Goal: Task Accomplishment & Management: Use online tool/utility

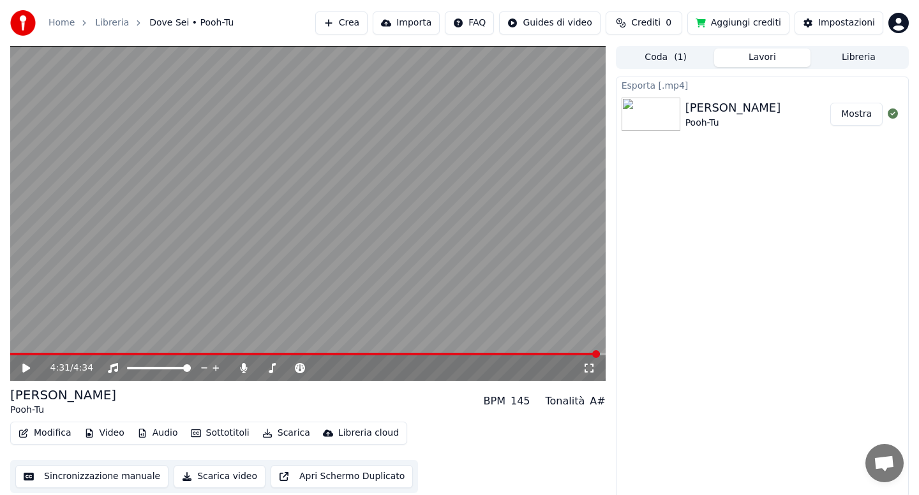
scroll to position [3, 0]
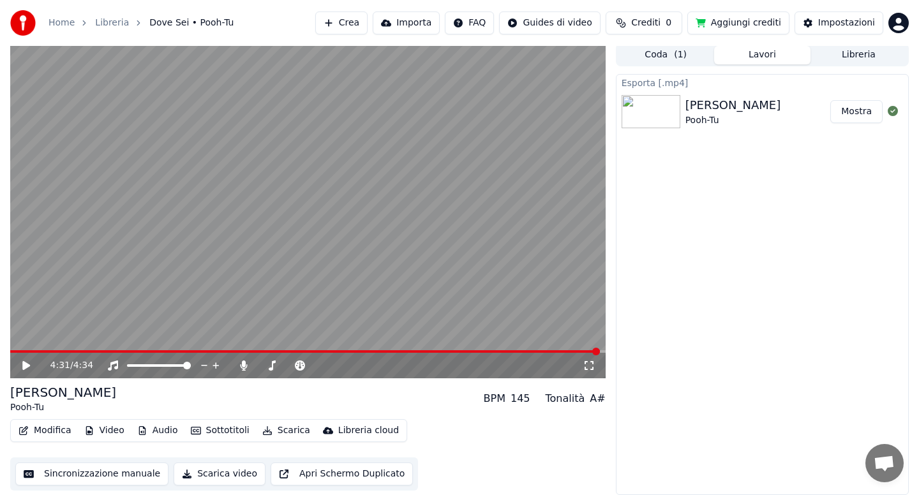
click at [109, 432] on button "Video" at bounding box center [104, 431] width 50 height 18
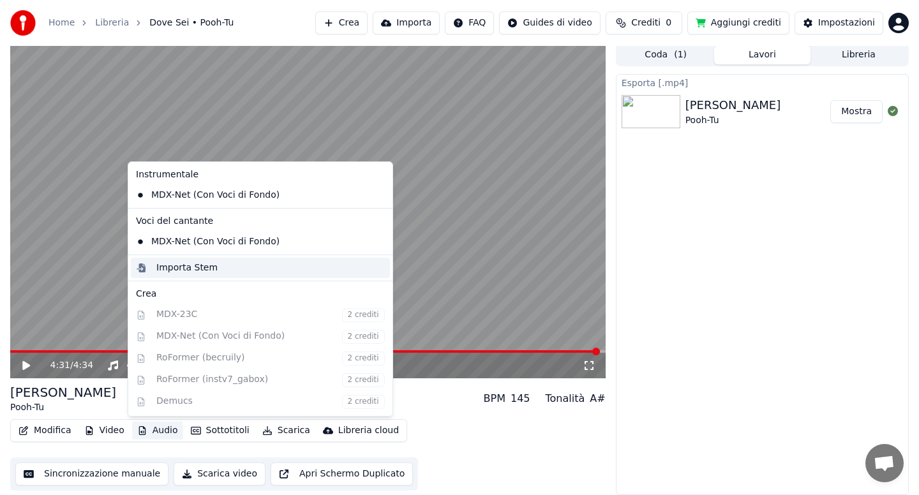
click at [185, 269] on div "Importa Stem" at bounding box center [186, 268] width 61 height 13
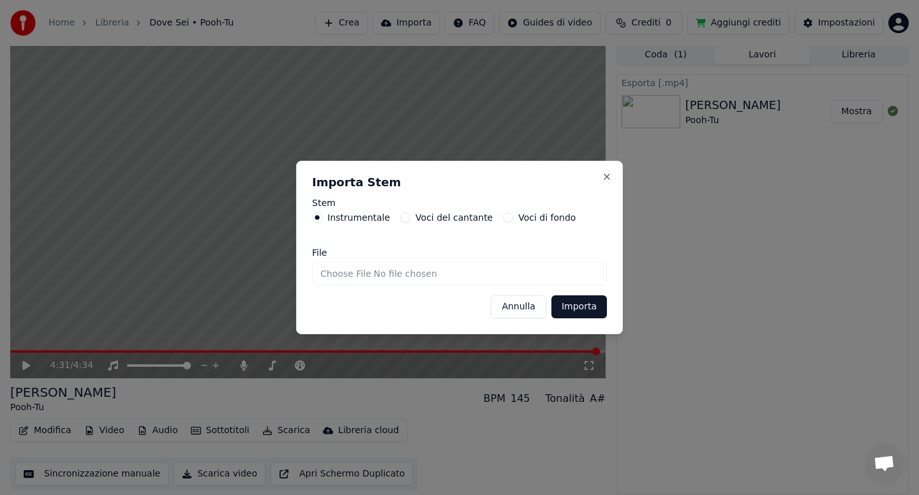
click at [337, 276] on input "File" at bounding box center [459, 273] width 295 height 23
type input "**********"
click at [568, 305] on button "Importa" at bounding box center [580, 307] width 56 height 23
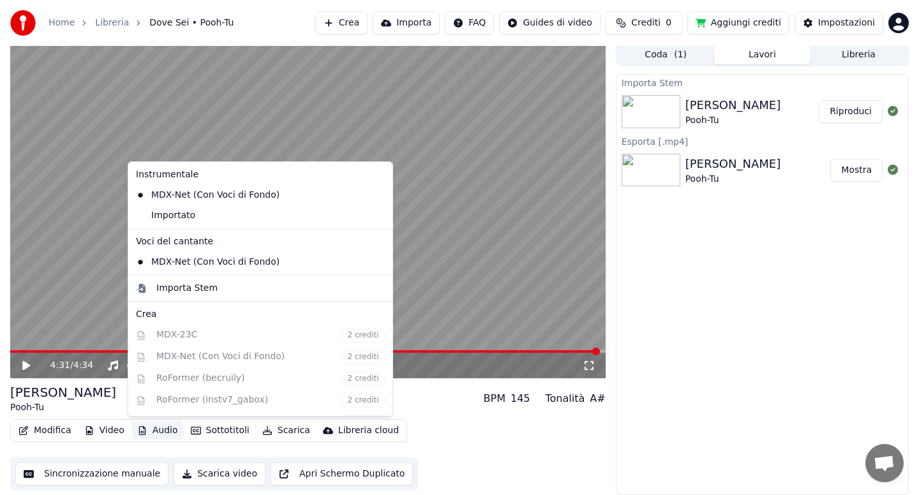
click at [155, 429] on button "Audio" at bounding box center [157, 431] width 51 height 18
click at [97, 306] on video at bounding box center [308, 210] width 596 height 335
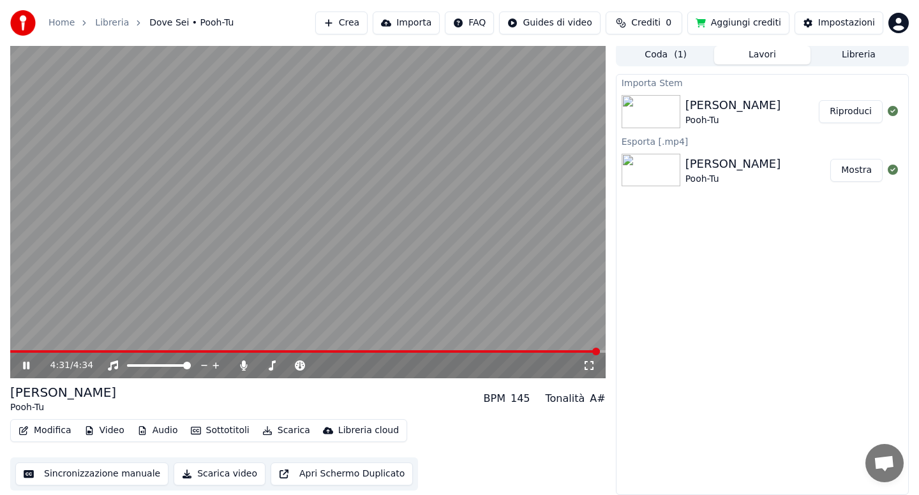
click at [45, 432] on button "Modifica" at bounding box center [44, 431] width 63 height 18
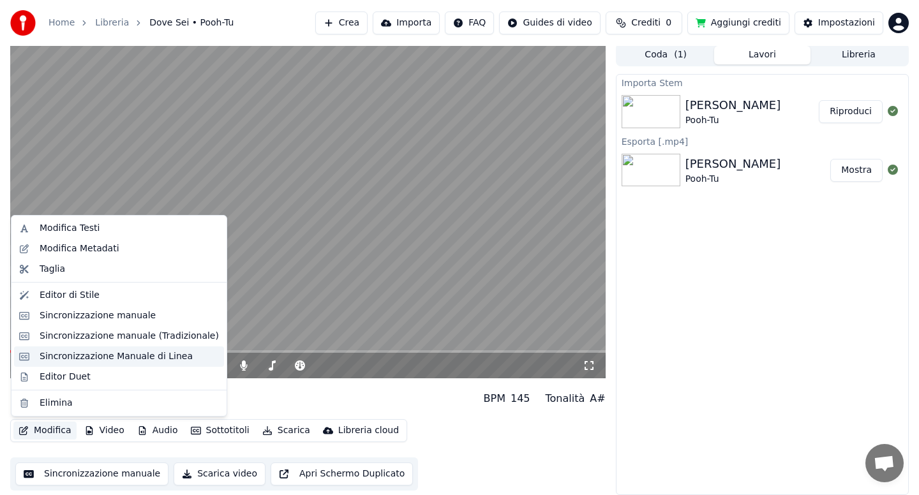
click at [126, 352] on div "Sincronizzazione Manuale di Linea" at bounding box center [116, 356] width 153 height 13
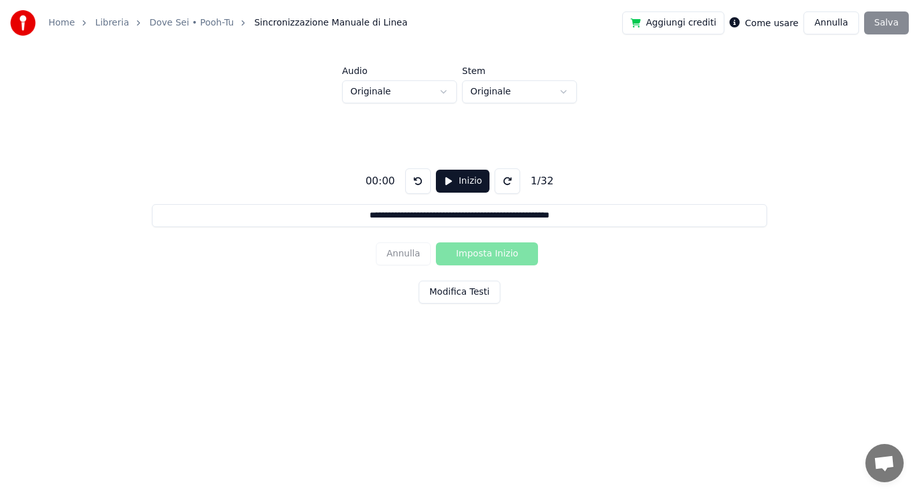
click at [454, 295] on button "Modifica Testi" at bounding box center [460, 292] width 82 height 23
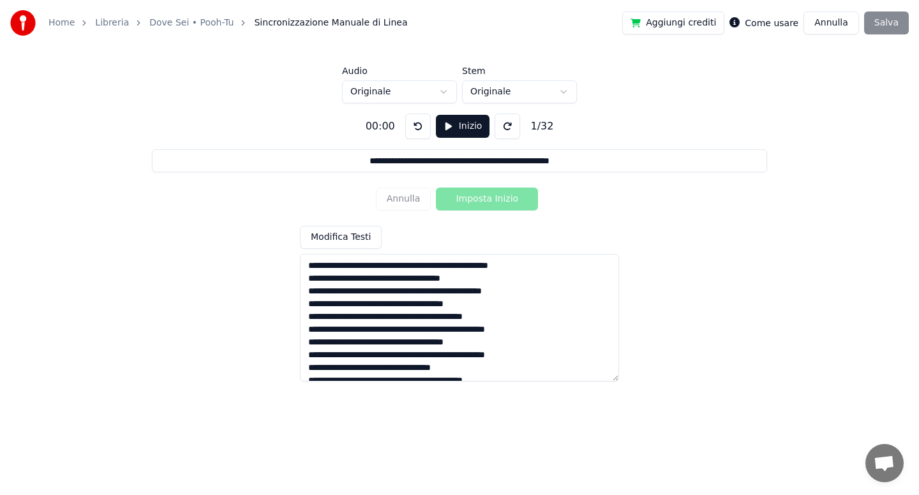
click at [422, 269] on textarea at bounding box center [459, 318] width 319 height 128
type input "**********"
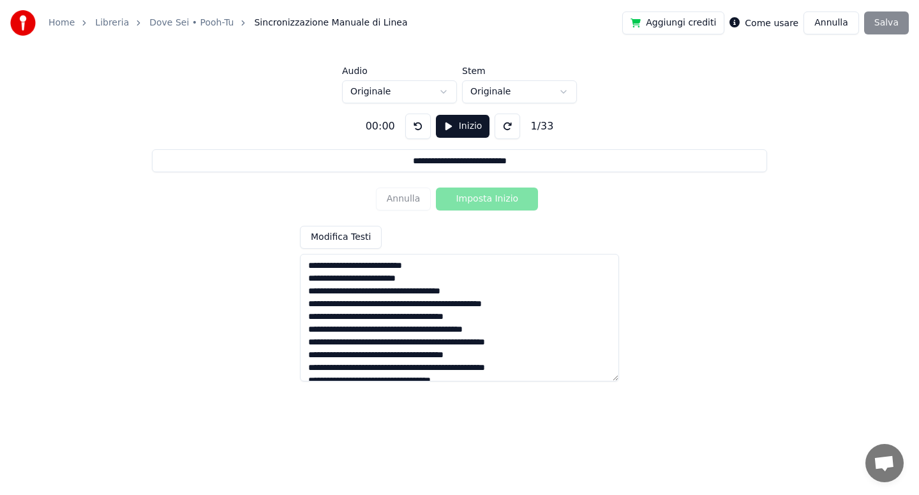
click at [414, 293] on textarea at bounding box center [459, 318] width 319 height 128
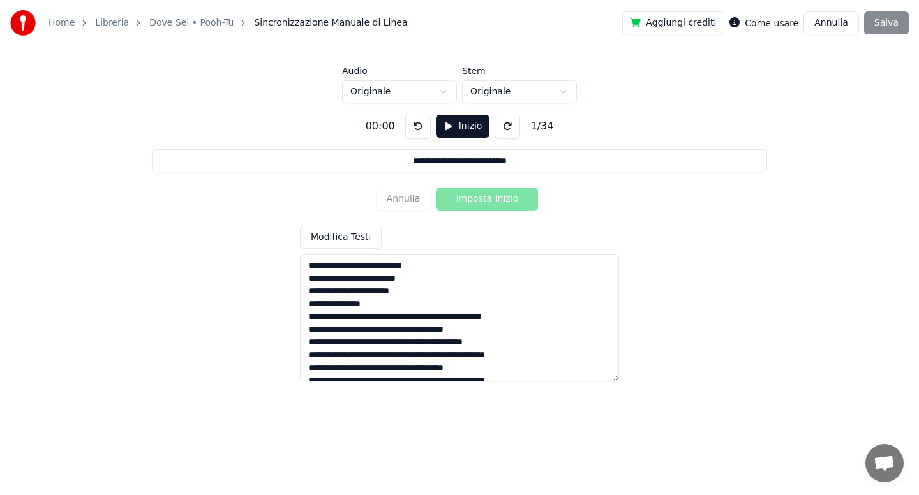
click at [439, 318] on textarea at bounding box center [459, 318] width 319 height 128
click at [424, 343] on textarea at bounding box center [459, 318] width 319 height 128
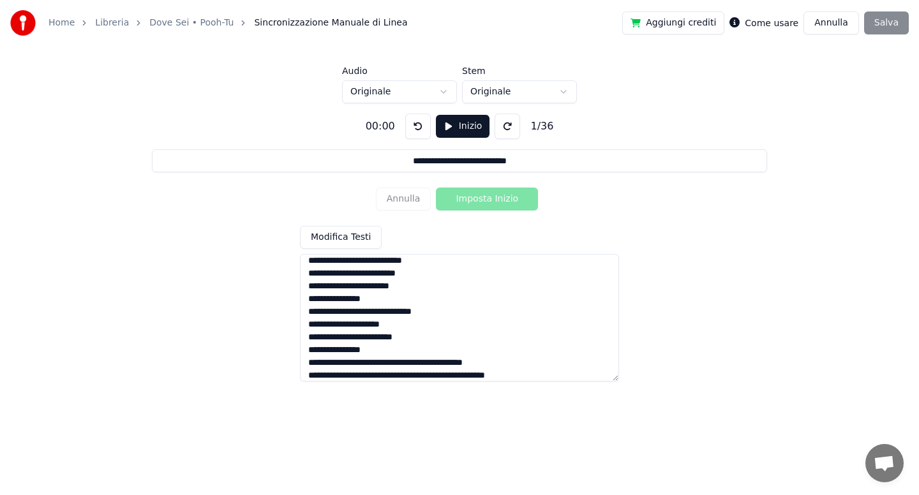
scroll to position [75, 0]
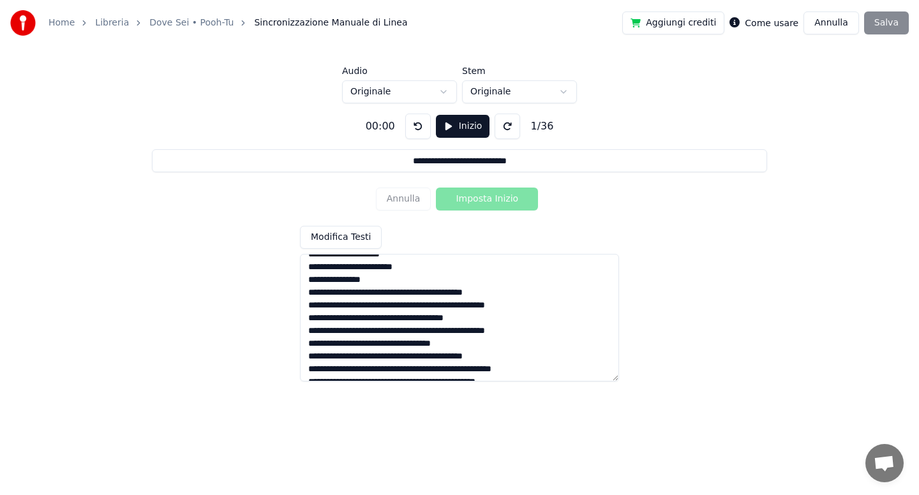
click at [432, 294] on textarea at bounding box center [459, 318] width 319 height 128
click at [423, 319] on textarea at bounding box center [459, 318] width 319 height 128
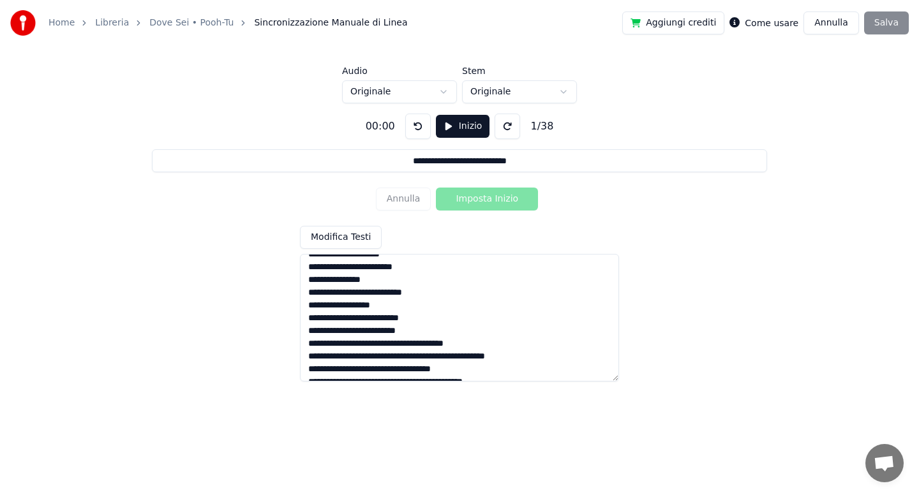
click at [406, 346] on textarea at bounding box center [459, 318] width 319 height 128
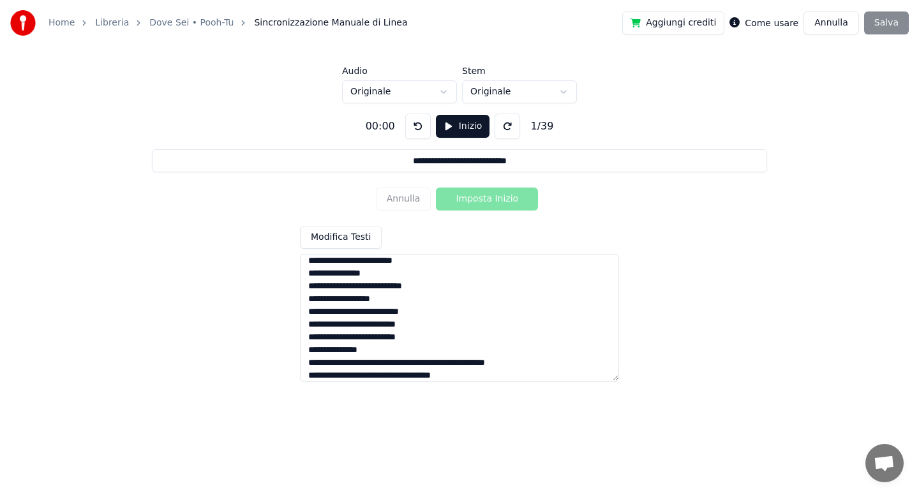
scroll to position [152, 0]
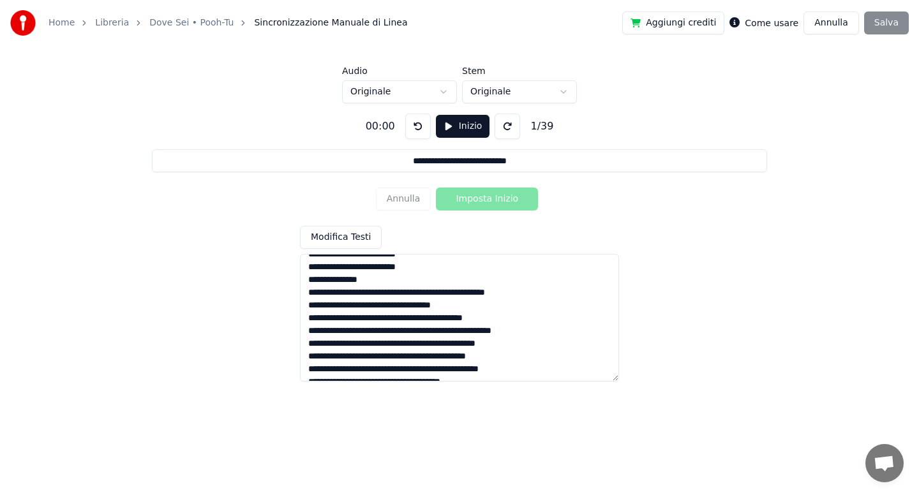
click at [434, 292] on textarea at bounding box center [459, 318] width 319 height 128
click at [414, 318] on textarea at bounding box center [459, 318] width 319 height 128
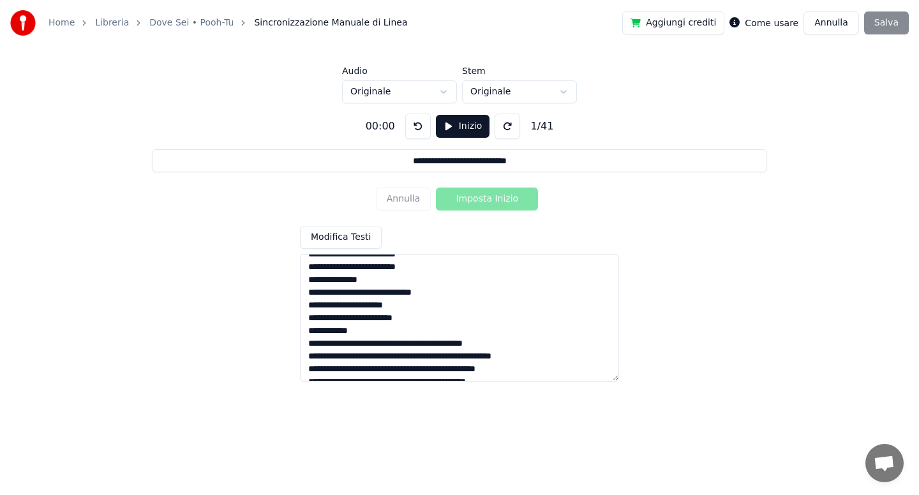
click at [435, 342] on textarea at bounding box center [459, 318] width 319 height 128
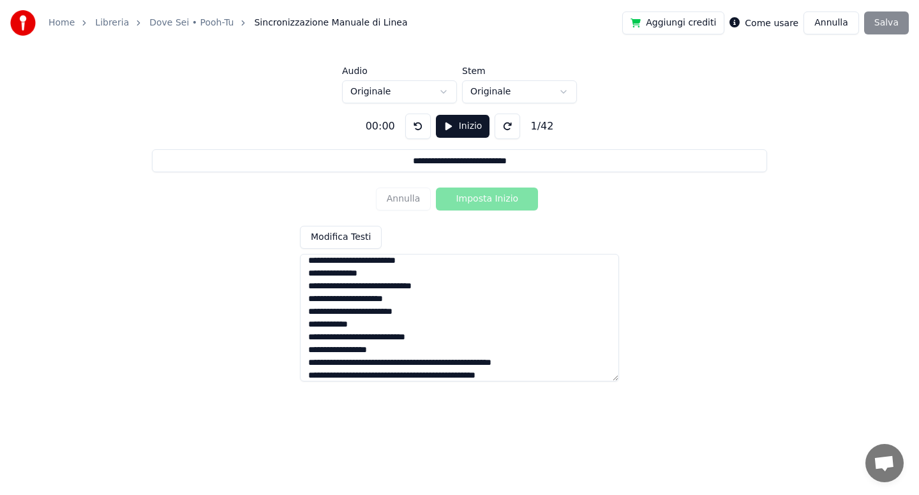
click at [361, 364] on textarea at bounding box center [459, 318] width 319 height 128
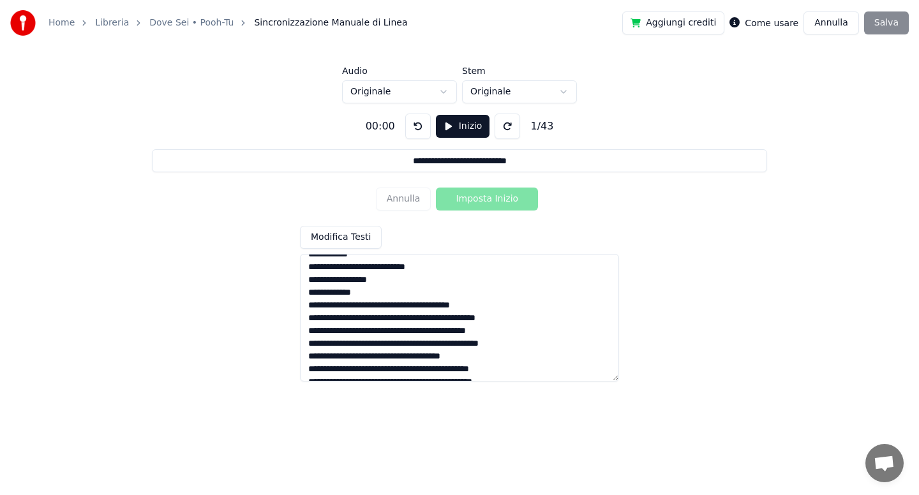
click at [413, 305] on textarea at bounding box center [459, 318] width 319 height 128
click at [450, 335] on textarea at bounding box center [459, 318] width 319 height 128
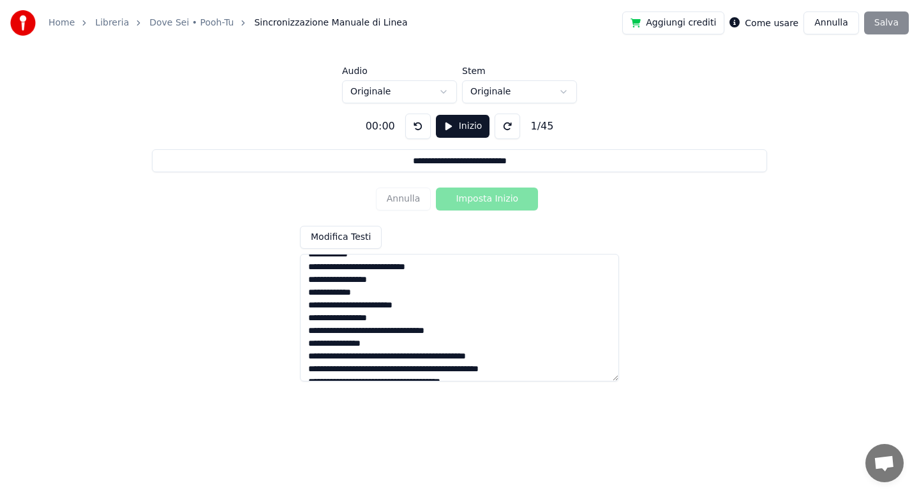
click at [451, 357] on textarea at bounding box center [459, 318] width 319 height 128
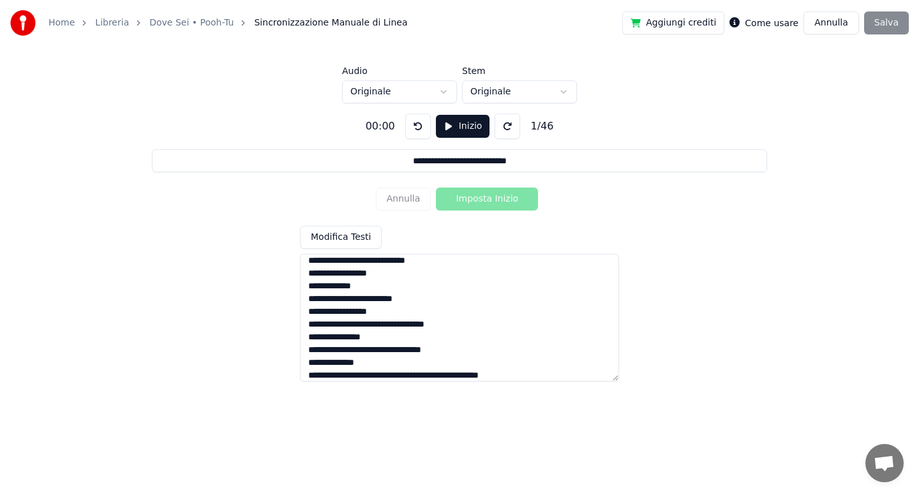
scroll to position [305, 0]
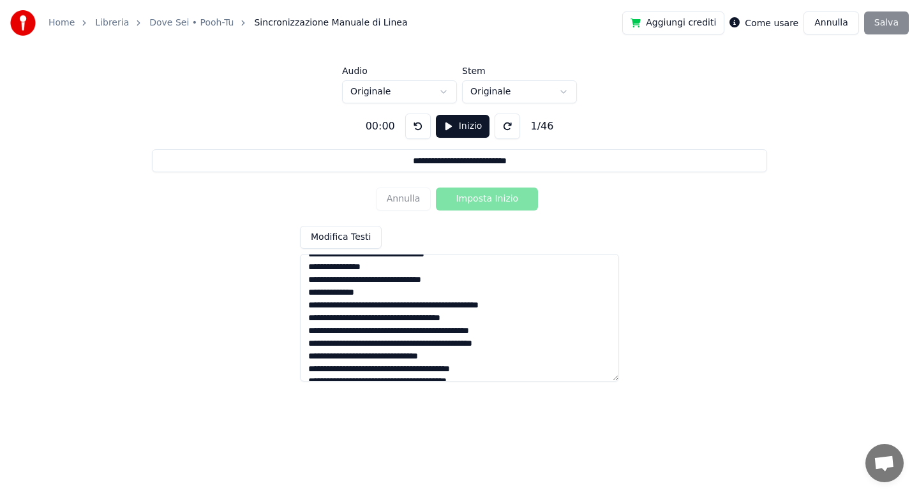
click at [467, 308] on textarea at bounding box center [459, 318] width 319 height 128
click at [413, 329] on textarea at bounding box center [459, 318] width 319 height 128
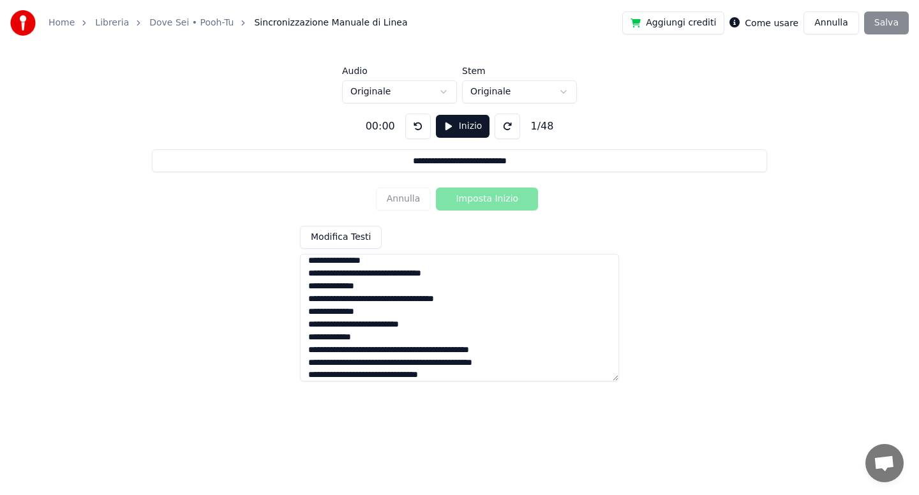
scroll to position [382, 0]
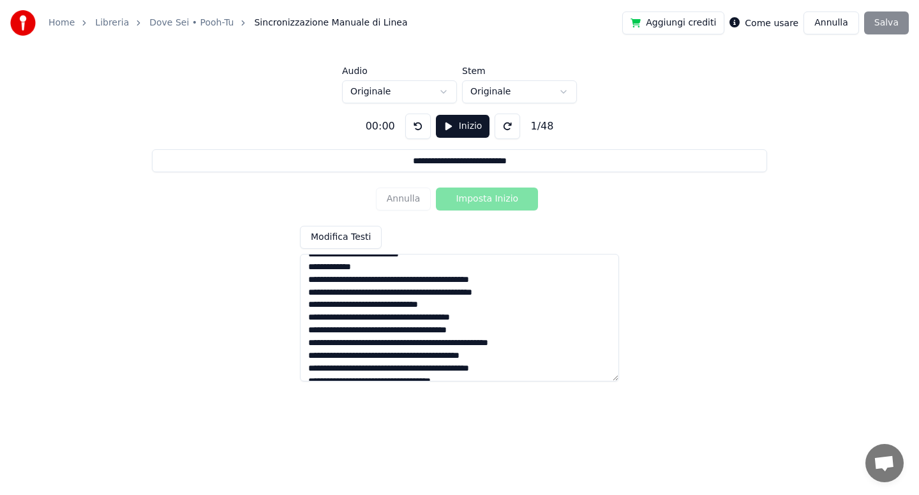
click at [451, 280] on textarea at bounding box center [459, 318] width 319 height 128
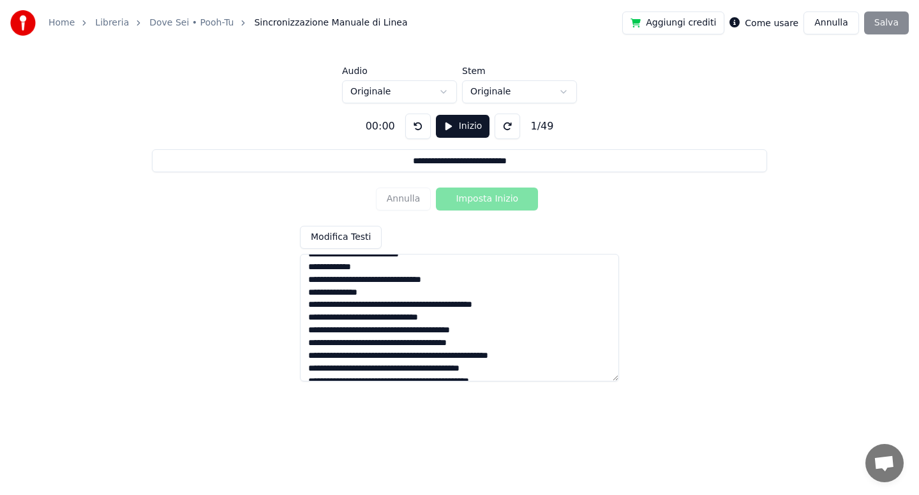
click at [412, 306] on textarea at bounding box center [459, 318] width 319 height 128
click at [424, 345] on textarea at bounding box center [459, 318] width 319 height 128
click at [426, 368] on textarea at bounding box center [459, 318] width 319 height 128
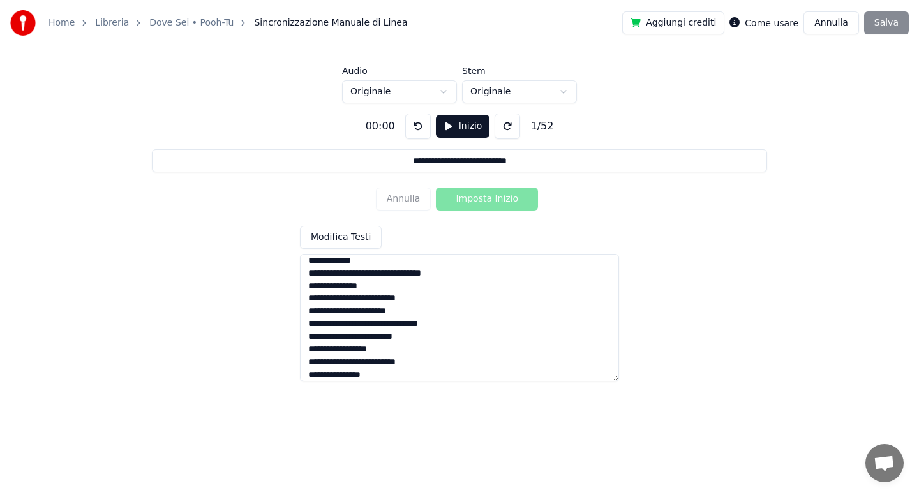
scroll to position [458, 0]
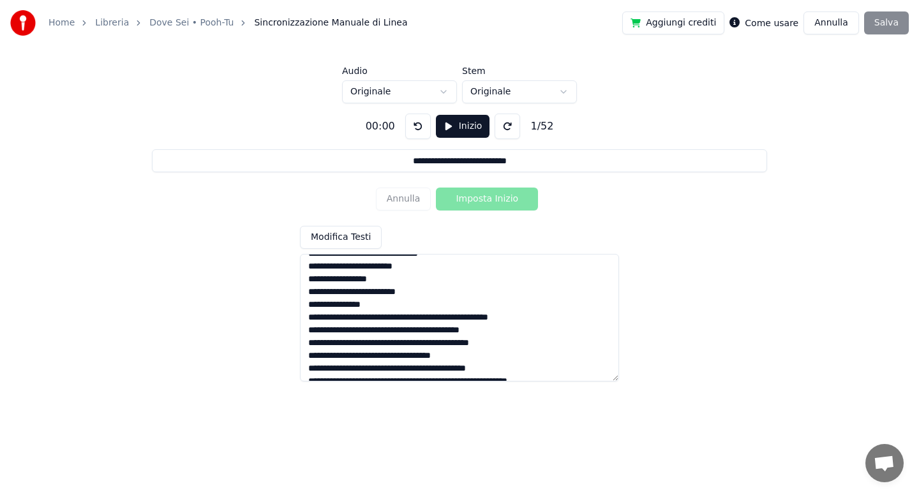
click at [429, 319] on textarea at bounding box center [459, 318] width 319 height 128
click at [431, 344] on textarea at bounding box center [459, 318] width 319 height 128
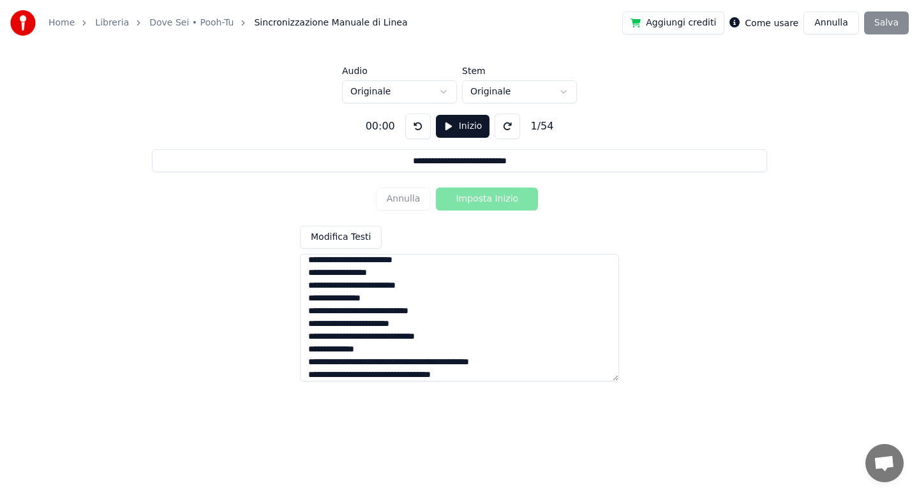
scroll to position [535, 0]
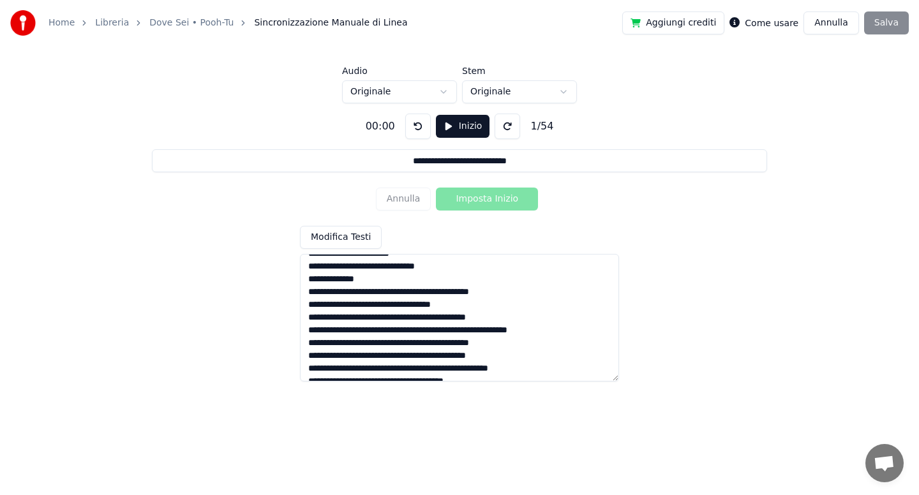
click at [422, 293] on textarea at bounding box center [459, 318] width 319 height 128
click at [361, 316] on textarea at bounding box center [459, 318] width 319 height 128
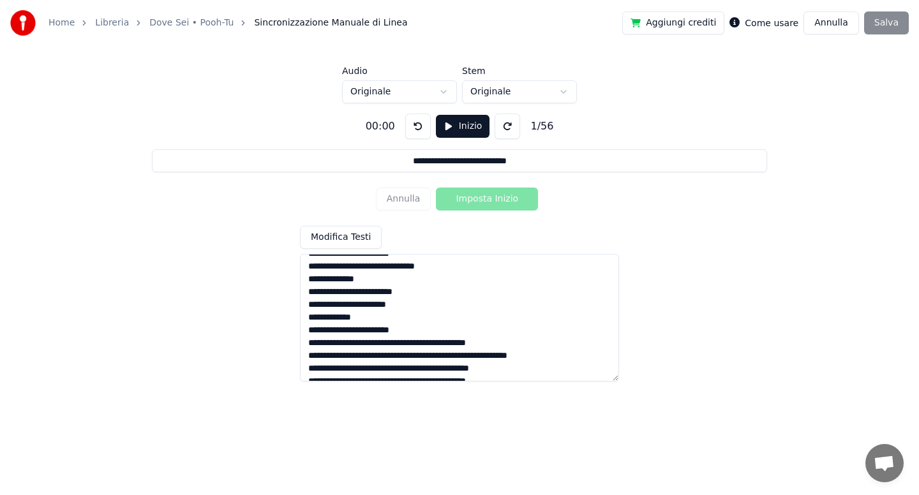
click at [393, 343] on textarea at bounding box center [459, 318] width 319 height 128
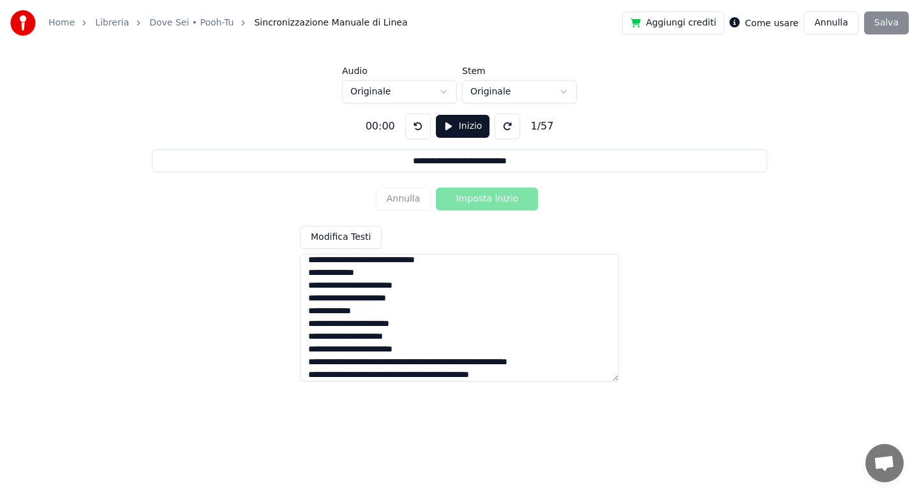
scroll to position [611, 0]
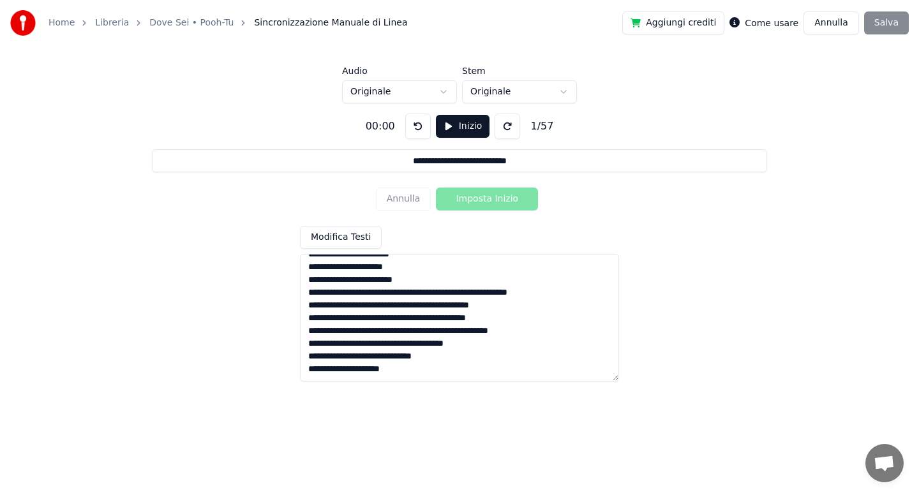
click at [397, 292] on textarea at bounding box center [459, 318] width 319 height 128
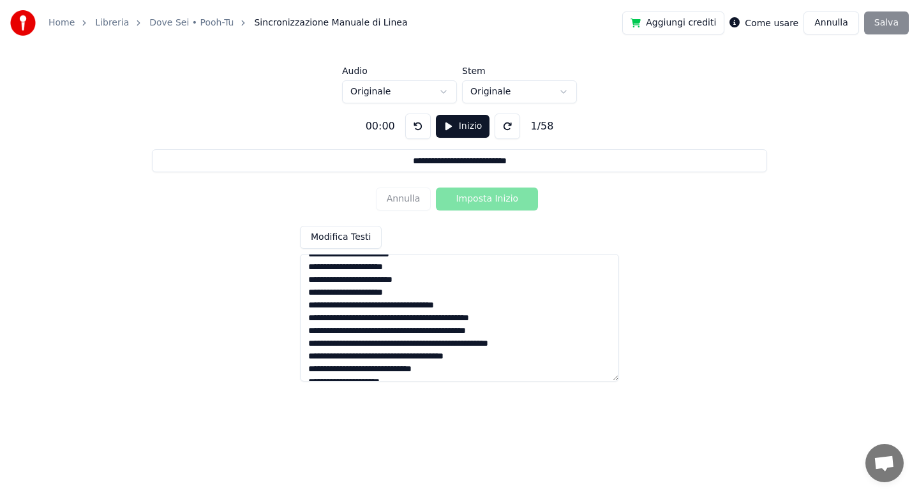
click at [447, 307] on textarea at bounding box center [459, 318] width 319 height 128
click at [460, 333] on textarea at bounding box center [459, 318] width 319 height 128
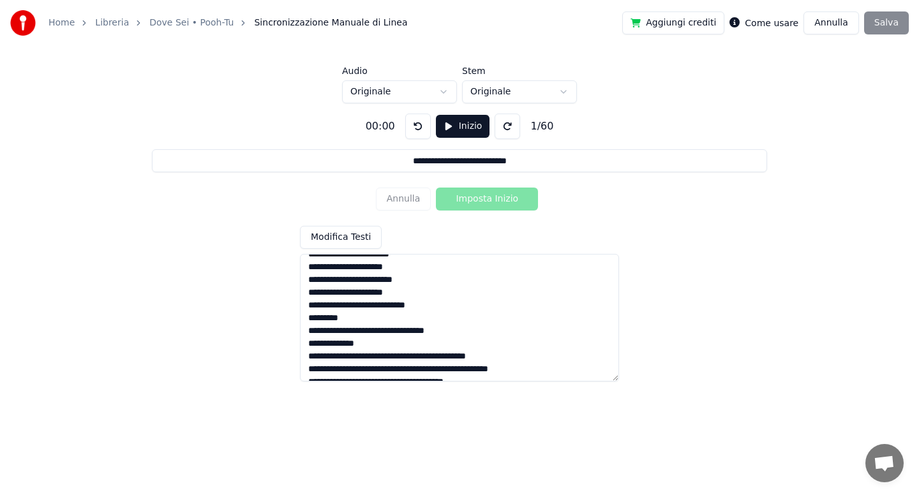
click at [444, 359] on textarea at bounding box center [459, 318] width 319 height 128
click at [421, 363] on textarea at bounding box center [459, 318] width 319 height 128
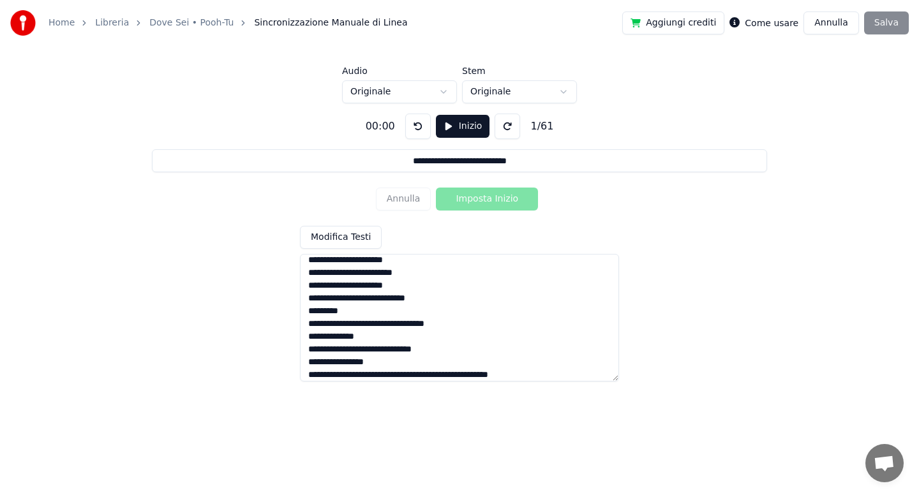
click at [308, 349] on textarea at bounding box center [459, 318] width 319 height 128
click at [308, 370] on textarea at bounding box center [459, 318] width 319 height 128
click at [394, 362] on textarea at bounding box center [459, 318] width 319 height 128
click at [449, 375] on textarea at bounding box center [459, 318] width 319 height 128
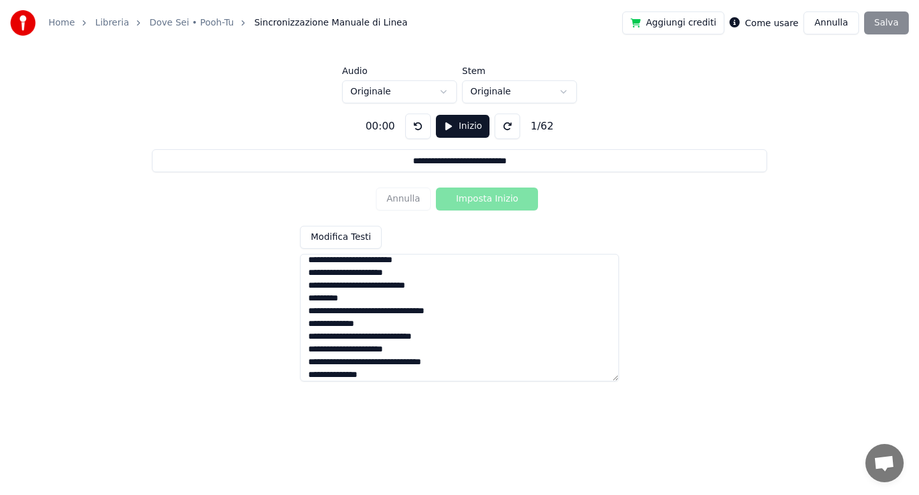
scroll to position [675, 0]
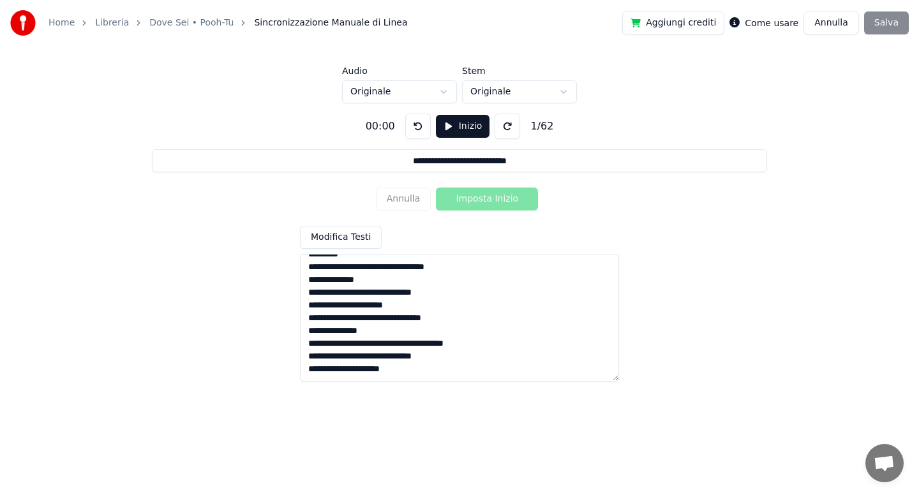
click at [409, 368] on textarea at bounding box center [459, 318] width 319 height 128
click at [367, 331] on textarea at bounding box center [459, 318] width 319 height 128
click at [448, 317] on textarea at bounding box center [459, 318] width 319 height 128
click at [399, 301] on textarea at bounding box center [459, 318] width 319 height 128
click at [387, 317] on textarea at bounding box center [459, 318] width 319 height 128
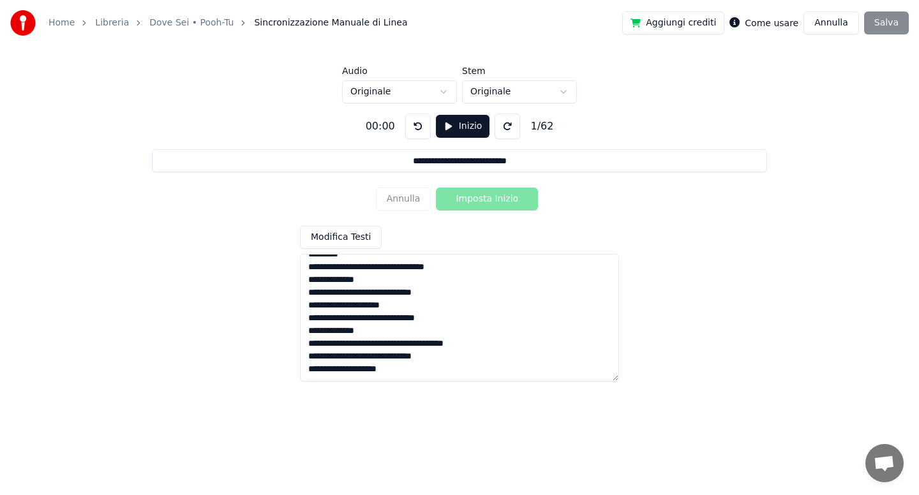
click at [367, 277] on textarea at bounding box center [459, 318] width 319 height 128
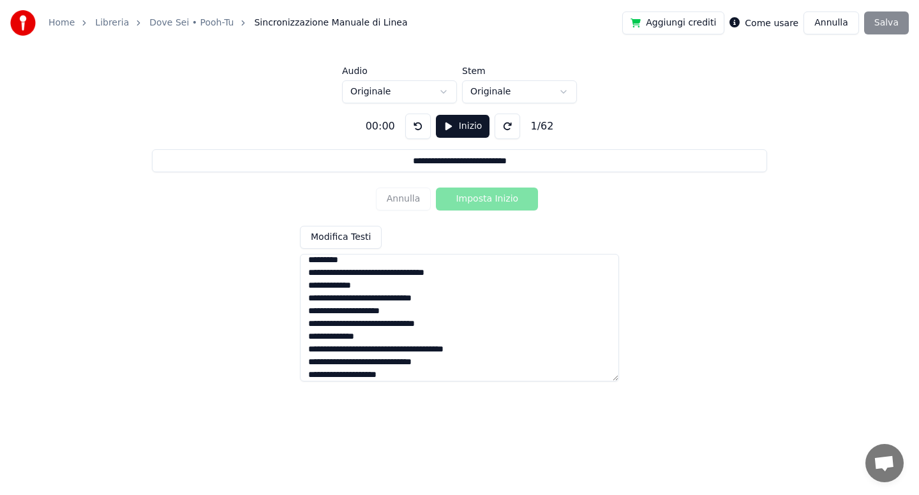
scroll to position [599, 0]
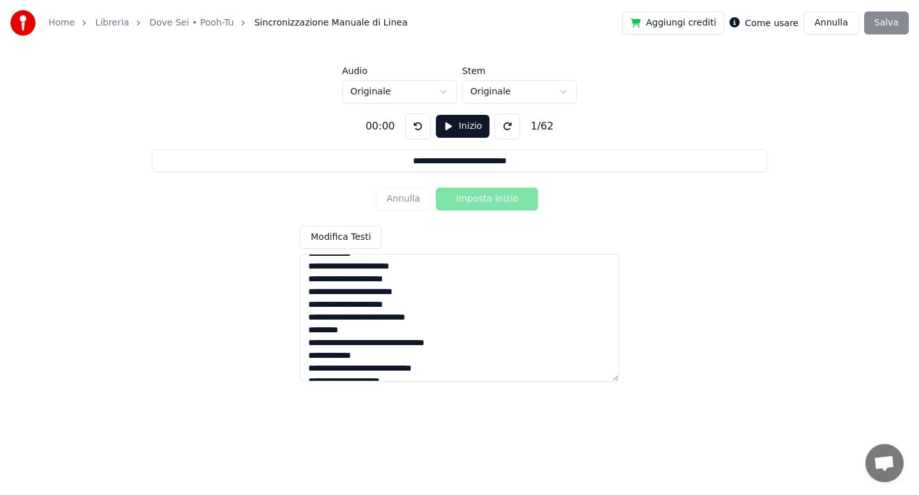
click at [396, 303] on textarea at bounding box center [459, 318] width 319 height 128
click at [409, 269] on textarea at bounding box center [459, 318] width 319 height 128
click at [398, 278] on textarea at bounding box center [459, 318] width 319 height 128
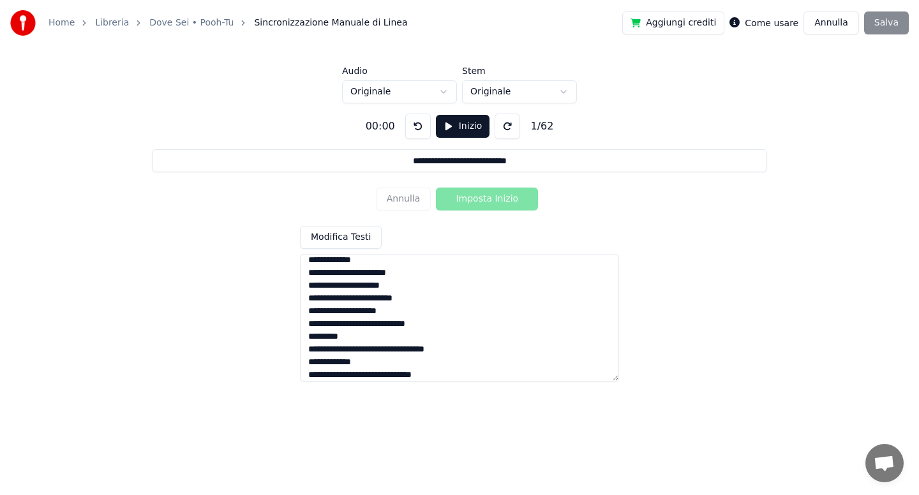
scroll to position [522, 0]
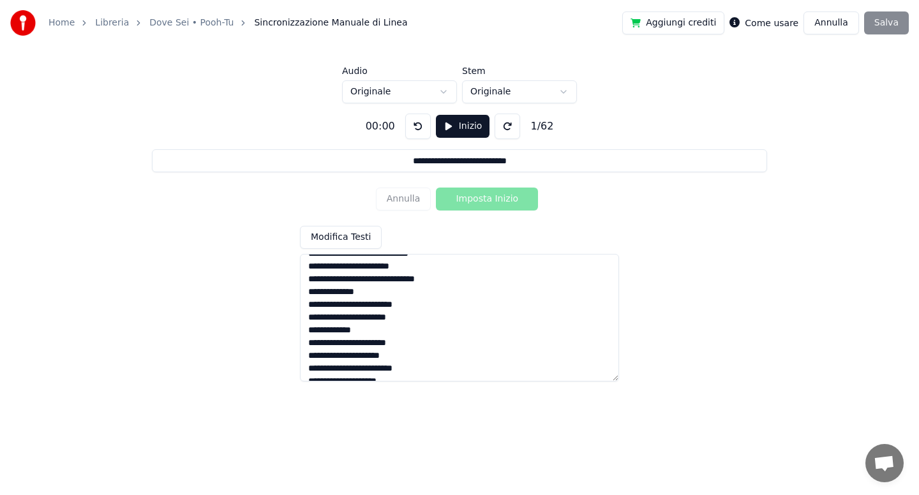
click at [360, 333] on textarea at bounding box center [459, 318] width 319 height 128
click at [411, 315] on textarea at bounding box center [459, 318] width 319 height 128
click at [372, 318] on textarea at bounding box center [459, 318] width 319 height 128
click at [403, 321] on textarea at bounding box center [459, 318] width 319 height 128
click at [442, 316] on textarea at bounding box center [459, 318] width 319 height 128
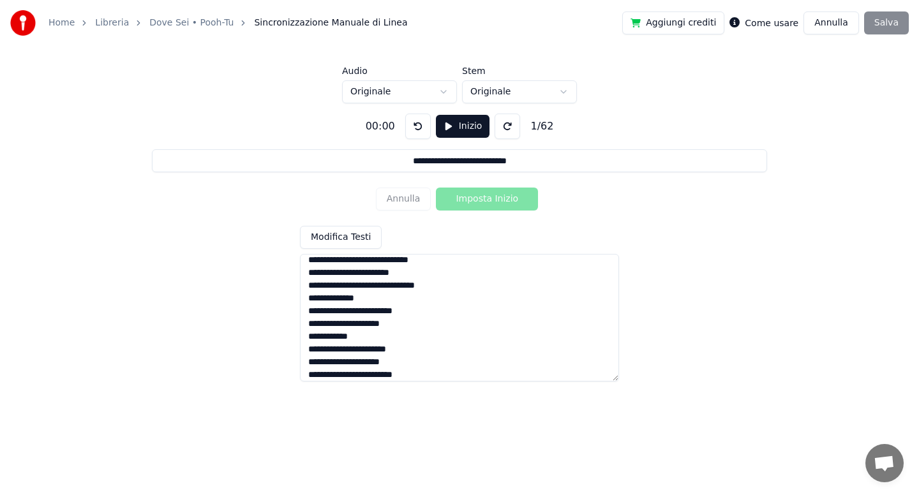
scroll to position [446, 0]
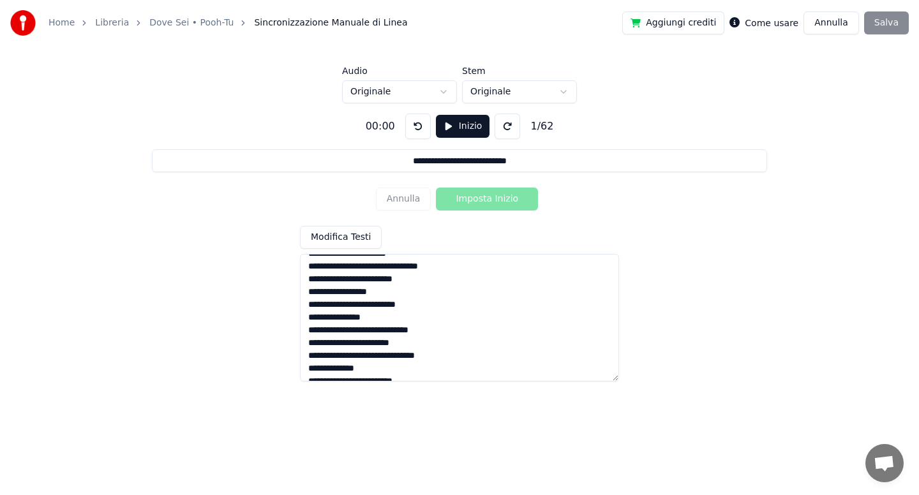
click at [379, 317] on textarea at bounding box center [459, 318] width 319 height 128
click at [455, 268] on textarea at bounding box center [459, 318] width 319 height 128
type textarea "**********"
click at [445, 92] on html "**********" at bounding box center [459, 192] width 919 height 384
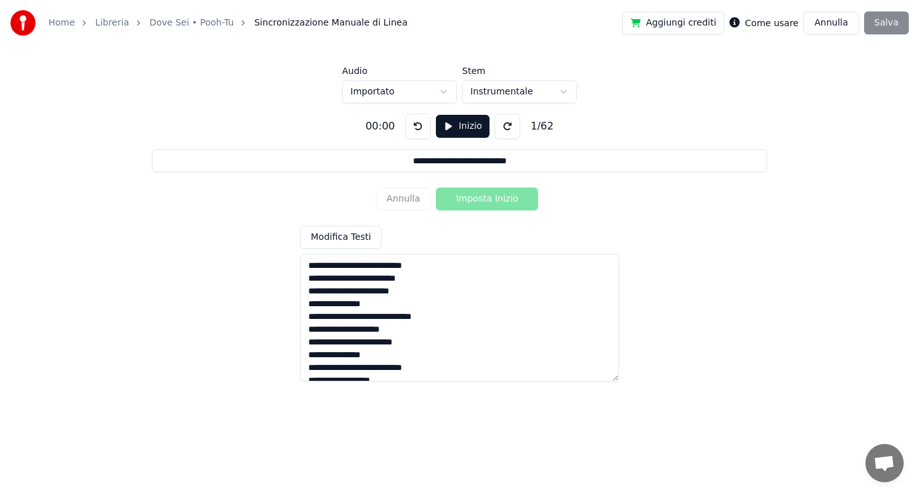
click at [453, 135] on button "Inizio" at bounding box center [463, 126] width 54 height 23
click at [474, 198] on button "Imposta Inizio" at bounding box center [487, 199] width 102 height 23
click at [474, 198] on button "Imposta Fine" at bounding box center [487, 199] width 102 height 23
click at [474, 198] on button "Imposta Inizio" at bounding box center [487, 199] width 102 height 23
click at [474, 198] on button "Imposta Fine" at bounding box center [487, 199] width 102 height 23
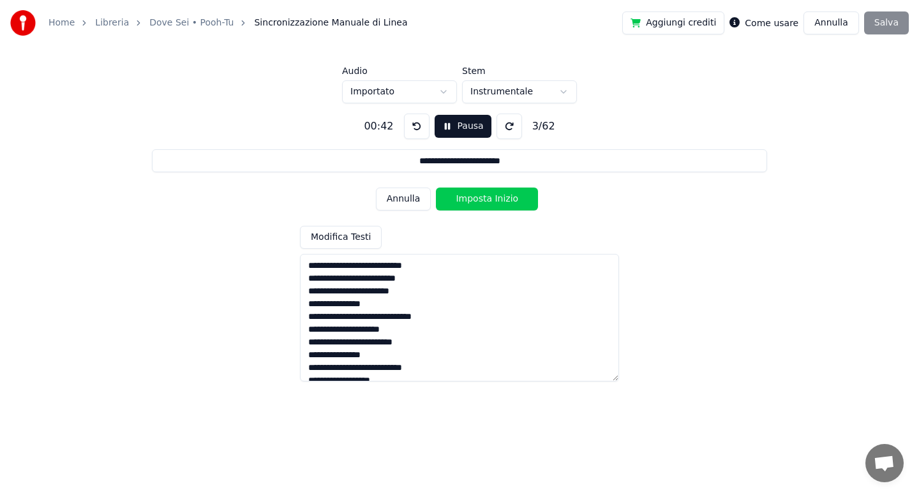
click at [474, 198] on button "Imposta Inizio" at bounding box center [487, 199] width 102 height 23
click at [474, 198] on button "Imposta Fine" at bounding box center [487, 199] width 102 height 23
click at [474, 198] on button "Imposta Inizio" at bounding box center [487, 199] width 102 height 23
click at [474, 198] on button "Imposta Fine" at bounding box center [487, 199] width 102 height 23
click at [474, 198] on button "Imposta Inizio" at bounding box center [487, 199] width 102 height 23
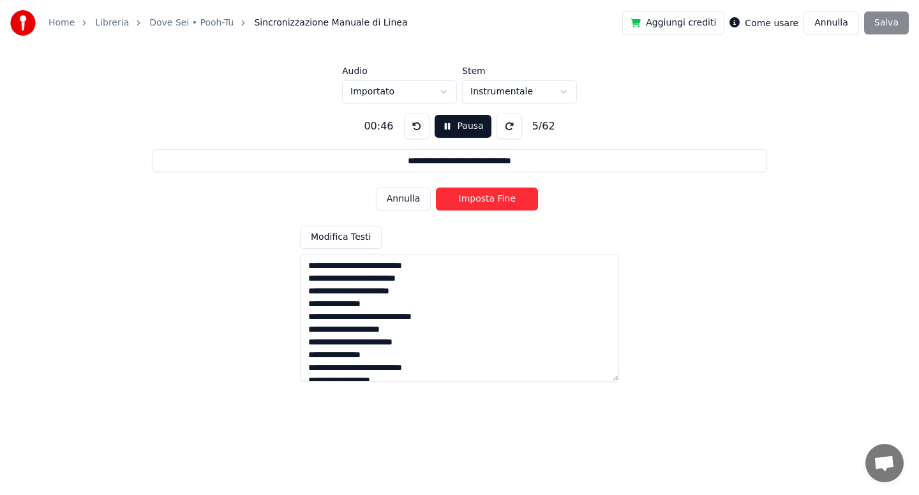
click at [474, 198] on button "Imposta Fine" at bounding box center [487, 199] width 102 height 23
click at [474, 198] on button "Imposta Inizio" at bounding box center [487, 199] width 102 height 23
click at [474, 198] on button "Imposta Fine" at bounding box center [487, 199] width 102 height 23
click at [474, 198] on button "Imposta Inizio" at bounding box center [487, 199] width 102 height 23
click at [474, 198] on button "Imposta Fine" at bounding box center [487, 199] width 102 height 23
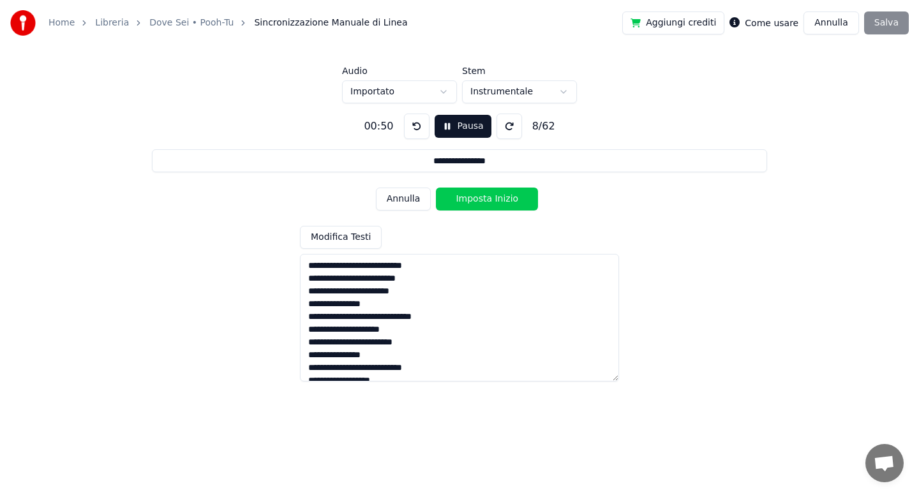
click at [474, 198] on button "Imposta Inizio" at bounding box center [487, 199] width 102 height 23
click at [474, 198] on button "Imposta Fine" at bounding box center [487, 199] width 102 height 23
click at [474, 198] on button "Imposta Inizio" at bounding box center [487, 199] width 102 height 23
click at [474, 198] on button "Imposta Fine" at bounding box center [487, 199] width 102 height 23
click at [474, 198] on button "Imposta Inizio" at bounding box center [487, 199] width 102 height 23
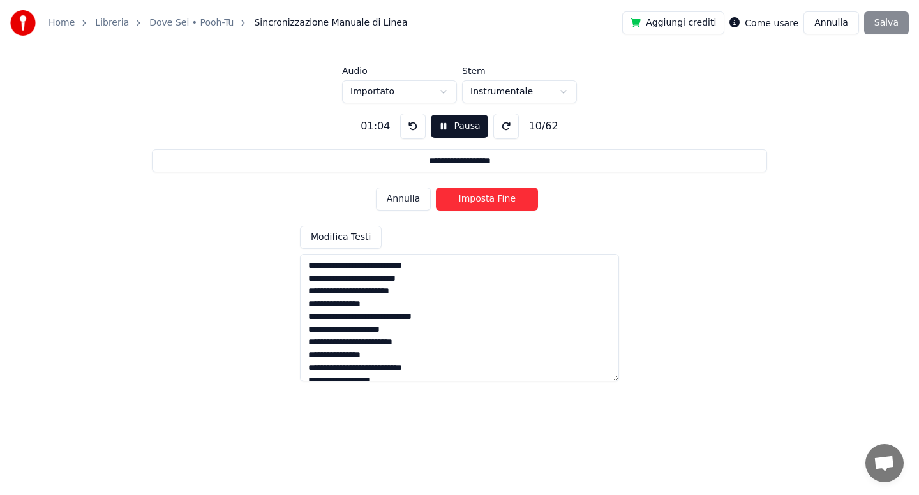
click at [474, 198] on button "Imposta Fine" at bounding box center [487, 199] width 102 height 23
click at [474, 198] on button "Imposta Inizio" at bounding box center [487, 199] width 102 height 23
click at [474, 198] on button "Imposta Fine" at bounding box center [487, 199] width 102 height 23
click at [474, 198] on button "Imposta Inizio" at bounding box center [487, 199] width 102 height 23
click at [474, 198] on button "Imposta Fine" at bounding box center [487, 199] width 102 height 23
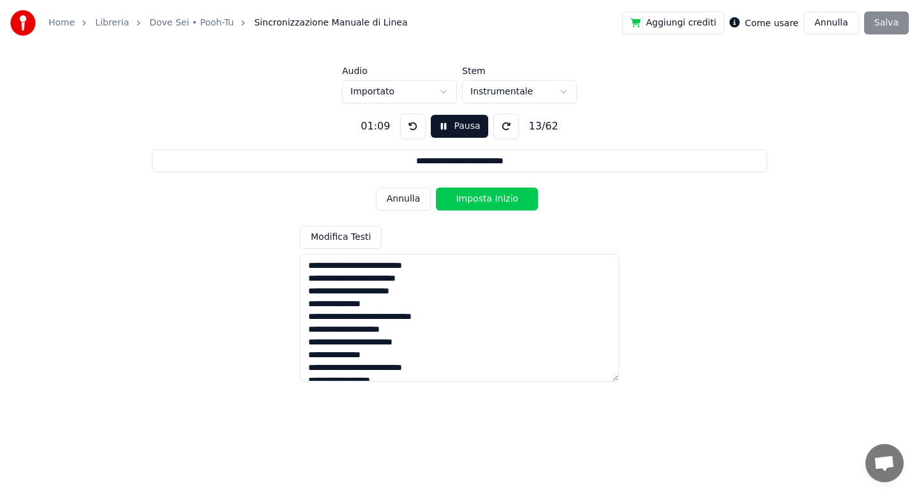
click at [474, 198] on button "Imposta Inizio" at bounding box center [487, 199] width 102 height 23
click at [474, 198] on button "Imposta Fine" at bounding box center [487, 199] width 102 height 23
click at [474, 198] on button "Imposta Inizio" at bounding box center [487, 199] width 102 height 23
click at [474, 198] on button "Imposta Fine" at bounding box center [487, 199] width 102 height 23
click at [474, 198] on button "Imposta Inizio" at bounding box center [487, 199] width 102 height 23
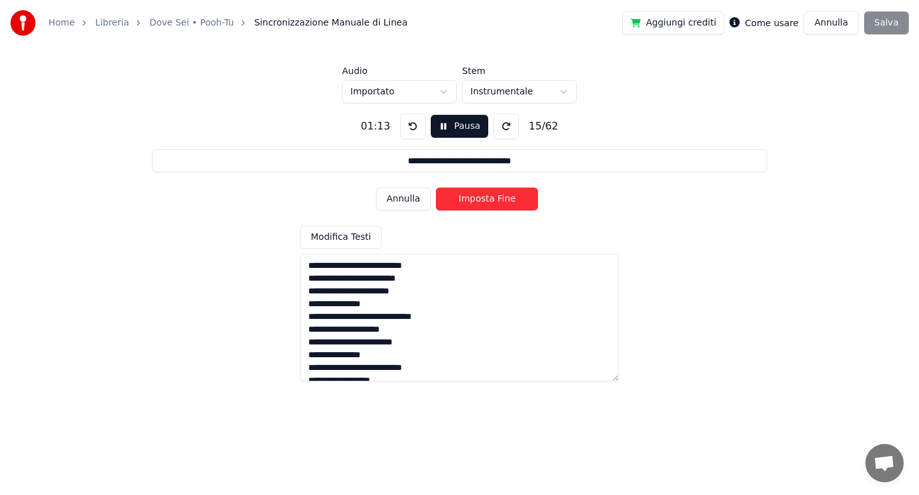
click at [474, 198] on button "Imposta Fine" at bounding box center [487, 199] width 102 height 23
click at [474, 198] on button "Imposta Inizio" at bounding box center [487, 199] width 102 height 23
click at [474, 198] on button "Imposta Fine" at bounding box center [487, 199] width 102 height 23
click at [474, 198] on button "Imposta Inizio" at bounding box center [487, 199] width 102 height 23
click at [474, 198] on button "Imposta Fine" at bounding box center [487, 199] width 102 height 23
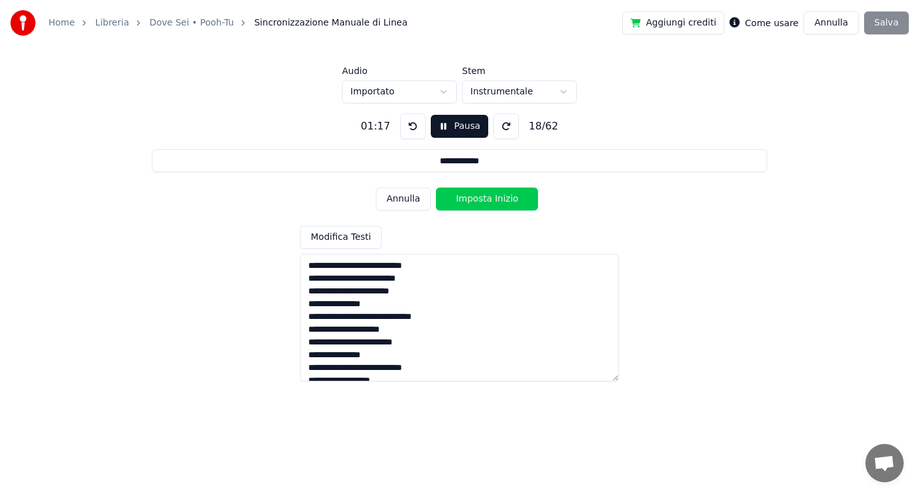
click at [474, 198] on button "Imposta Inizio" at bounding box center [487, 199] width 102 height 23
click at [474, 198] on button "Imposta Fine" at bounding box center [487, 199] width 102 height 23
click at [474, 198] on button "Imposta Inizio" at bounding box center [487, 199] width 102 height 23
click at [474, 198] on button "Imposta Fine" at bounding box center [487, 199] width 102 height 23
click at [474, 198] on button "Imposta Inizio" at bounding box center [487, 199] width 102 height 23
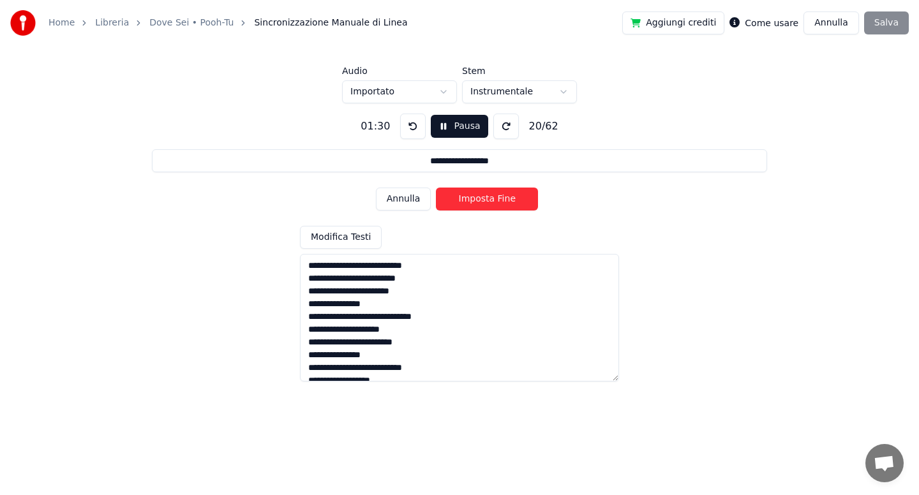
click at [474, 198] on button "Imposta Fine" at bounding box center [487, 199] width 102 height 23
click at [474, 198] on button "Imposta Inizio" at bounding box center [487, 199] width 102 height 23
click at [474, 198] on button "Imposta Fine" at bounding box center [487, 199] width 102 height 23
click at [474, 198] on button "Imposta Inizio" at bounding box center [487, 199] width 102 height 23
click at [474, 198] on button "Imposta Fine" at bounding box center [487, 199] width 102 height 23
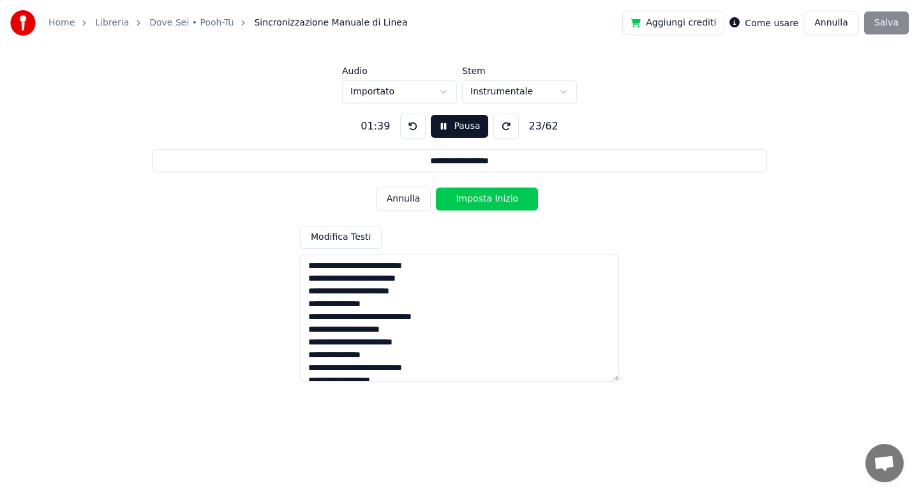
click at [474, 198] on button "Imposta Inizio" at bounding box center [487, 199] width 102 height 23
click at [474, 198] on button "Imposta Fine" at bounding box center [487, 199] width 102 height 23
click at [474, 198] on button "Imposta Inizio" at bounding box center [487, 199] width 102 height 23
click at [474, 198] on button "Imposta Fine" at bounding box center [487, 199] width 102 height 23
click at [474, 198] on button "Imposta Inizio" at bounding box center [487, 199] width 102 height 23
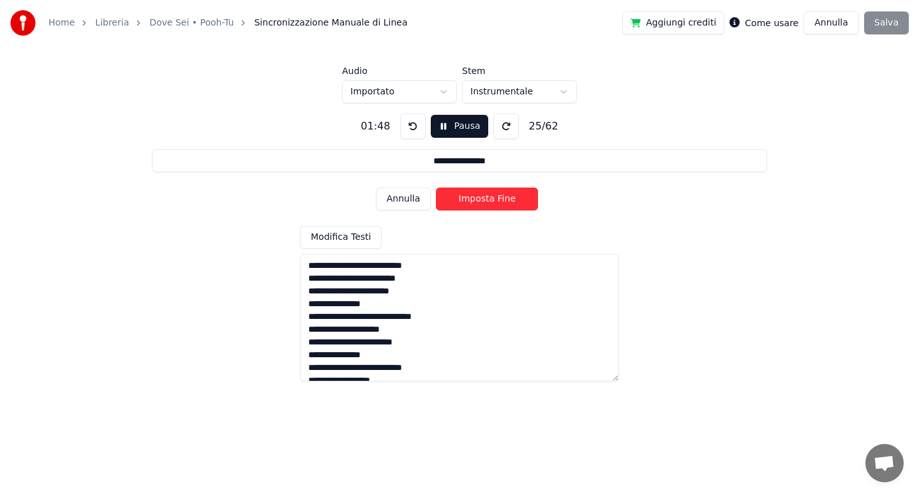
click at [474, 198] on button "Imposta Fine" at bounding box center [487, 199] width 102 height 23
click at [474, 198] on button "Imposta Inizio" at bounding box center [487, 199] width 102 height 23
click at [474, 198] on button "Imposta Fine" at bounding box center [487, 199] width 102 height 23
click at [474, 198] on button "Imposta Inizio" at bounding box center [487, 199] width 102 height 23
click at [474, 198] on button "Imposta Fine" at bounding box center [487, 199] width 102 height 23
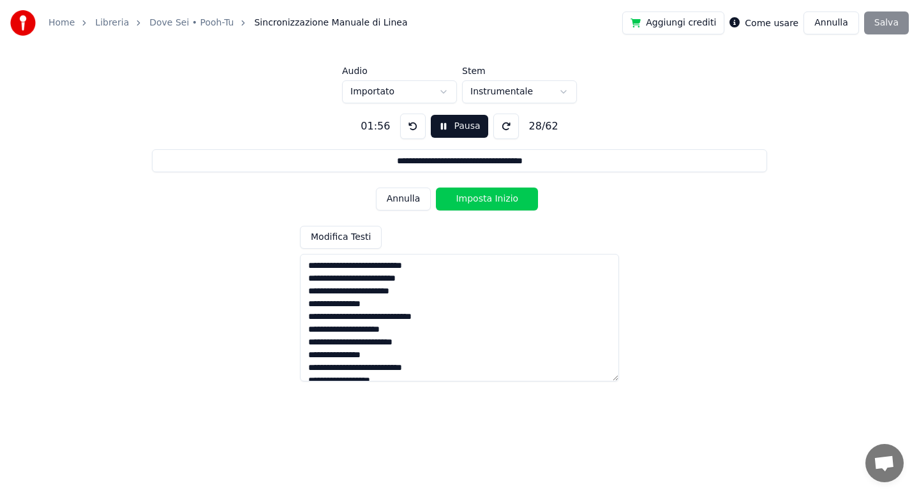
click at [474, 198] on button "Imposta Inizio" at bounding box center [487, 199] width 102 height 23
click at [474, 198] on button "Imposta Fine" at bounding box center [487, 199] width 102 height 23
click at [474, 198] on button "Imposta Inizio" at bounding box center [487, 199] width 102 height 23
click at [474, 198] on button "Imposta Fine" at bounding box center [487, 199] width 102 height 23
click at [474, 198] on button "Imposta Inizio" at bounding box center [487, 199] width 102 height 23
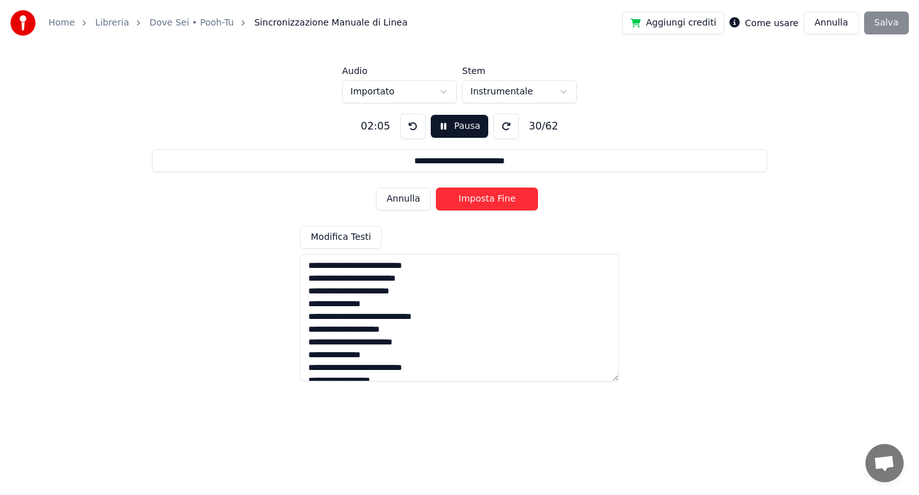
click at [474, 198] on button "Imposta Fine" at bounding box center [487, 199] width 102 height 23
click at [474, 198] on button "Imposta Inizio" at bounding box center [487, 199] width 102 height 23
click at [474, 198] on button "Imposta Fine" at bounding box center [487, 199] width 102 height 23
click at [474, 198] on button "Imposta Inizio" at bounding box center [487, 199] width 102 height 23
click at [474, 198] on button "Imposta Fine" at bounding box center [487, 199] width 102 height 23
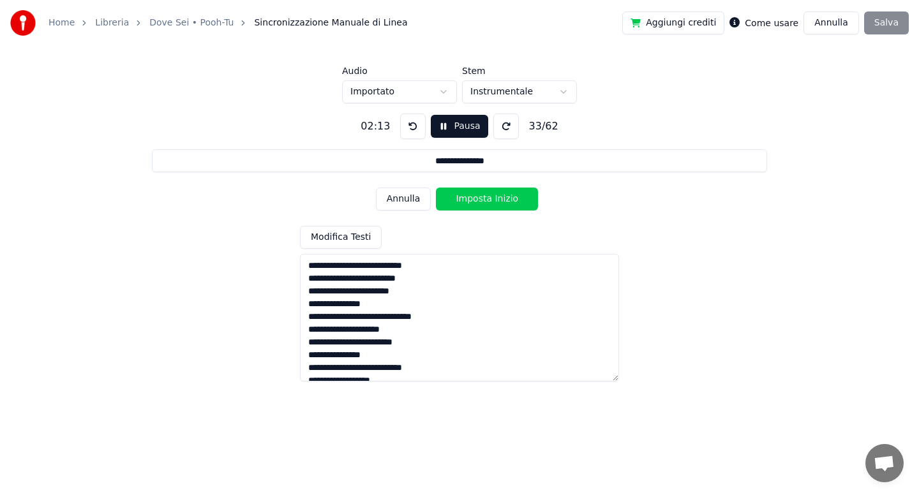
click at [474, 198] on button "Imposta Inizio" at bounding box center [487, 199] width 102 height 23
click at [474, 198] on button "Imposta Fine" at bounding box center [487, 199] width 102 height 23
click at [474, 198] on button "Imposta Inizio" at bounding box center [487, 199] width 102 height 23
click at [474, 198] on button "Imposta Fine" at bounding box center [487, 199] width 102 height 23
click at [474, 198] on button "Imposta Inizio" at bounding box center [487, 199] width 102 height 23
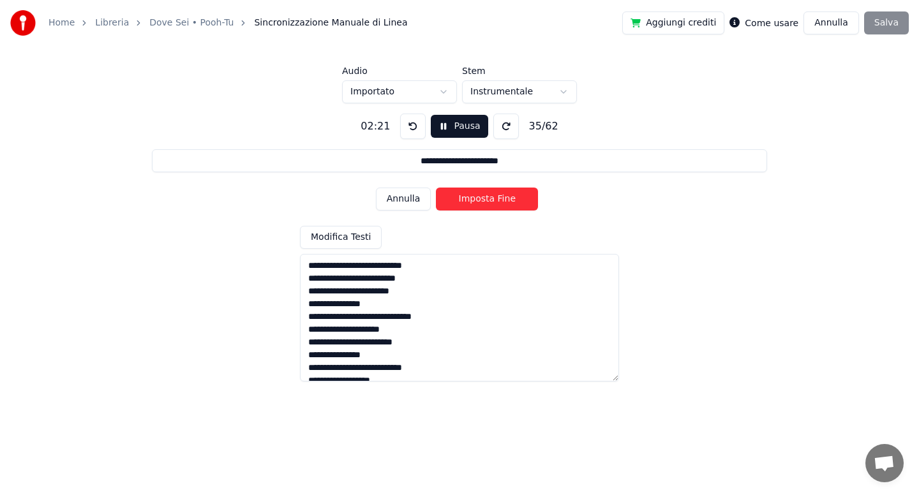
click at [474, 198] on button "Imposta Fine" at bounding box center [487, 199] width 102 height 23
click at [474, 198] on button "Imposta Inizio" at bounding box center [487, 199] width 102 height 23
click at [474, 198] on button "Imposta Fine" at bounding box center [487, 199] width 102 height 23
click at [474, 198] on button "Imposta Inizio" at bounding box center [487, 199] width 102 height 23
click at [474, 198] on button "Imposta Fine" at bounding box center [487, 199] width 102 height 23
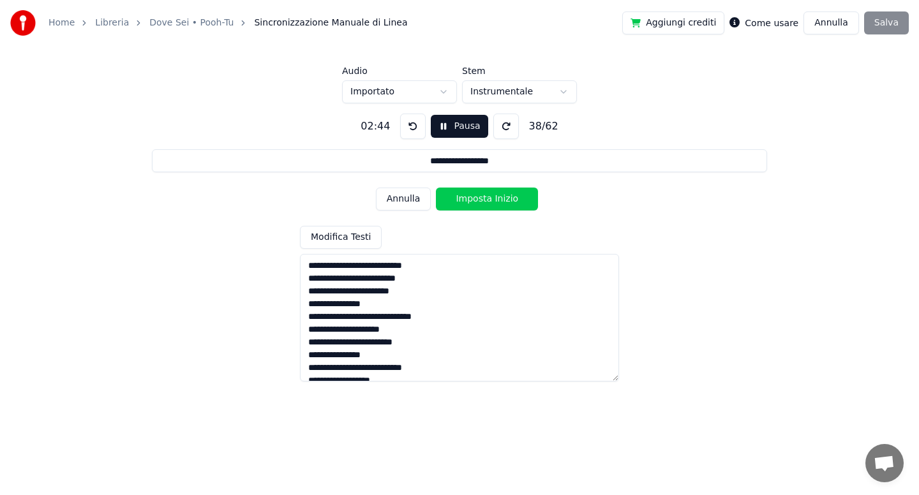
click at [474, 198] on button "Imposta Inizio" at bounding box center [487, 199] width 102 height 23
click at [474, 198] on button "Imposta Fine" at bounding box center [487, 199] width 102 height 23
click at [474, 198] on button "Imposta Inizio" at bounding box center [487, 199] width 102 height 23
click at [474, 198] on button "Imposta Fine" at bounding box center [487, 199] width 102 height 23
click at [474, 198] on button "Imposta Inizio" at bounding box center [487, 199] width 102 height 23
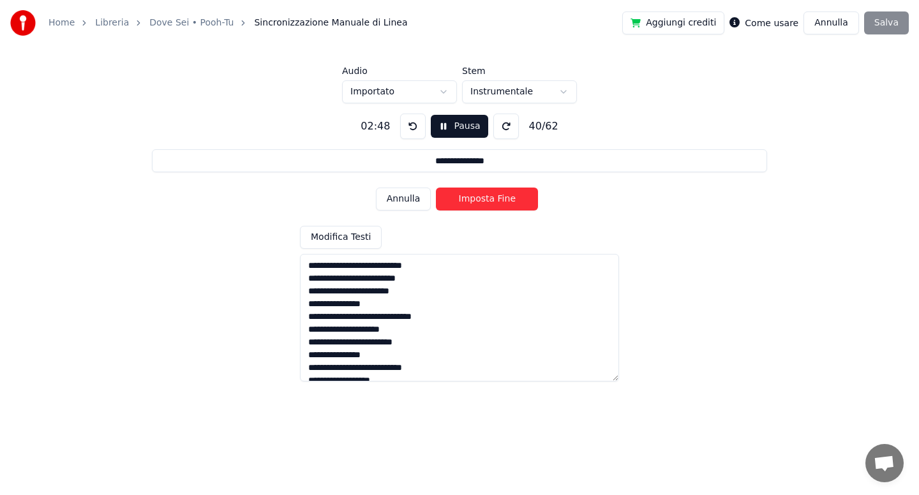
click at [474, 198] on button "Imposta Fine" at bounding box center [487, 199] width 102 height 23
click at [474, 198] on button "Imposta Inizio" at bounding box center [487, 199] width 102 height 23
click at [474, 198] on button "Imposta Fine" at bounding box center [487, 199] width 102 height 23
click at [474, 198] on button "Imposta Inizio" at bounding box center [487, 199] width 102 height 23
click at [474, 198] on button "Imposta Fine" at bounding box center [487, 199] width 102 height 23
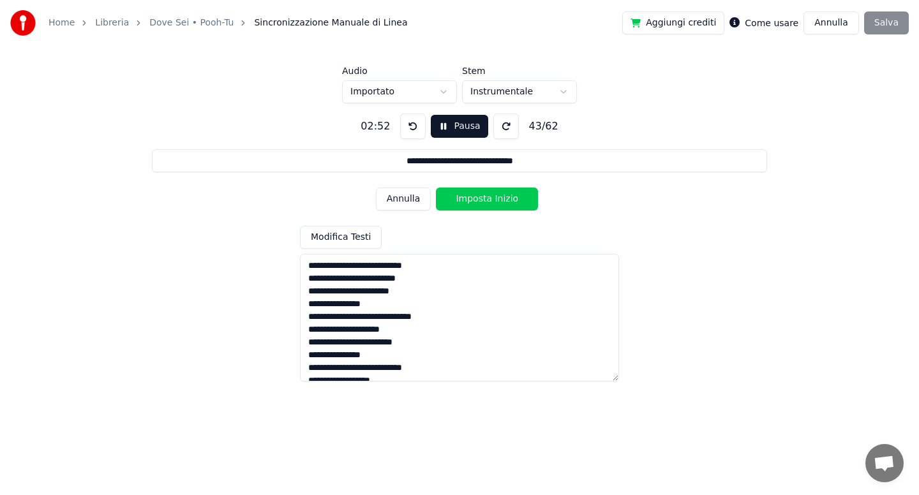
click at [474, 198] on button "Imposta Inizio" at bounding box center [487, 199] width 102 height 23
click at [474, 198] on button "Imposta Fine" at bounding box center [487, 199] width 102 height 23
click at [474, 198] on button "Imposta Inizio" at bounding box center [487, 199] width 102 height 23
click at [474, 198] on button "Imposta Fine" at bounding box center [487, 199] width 102 height 23
click at [474, 198] on button "Imposta Inizio" at bounding box center [487, 199] width 102 height 23
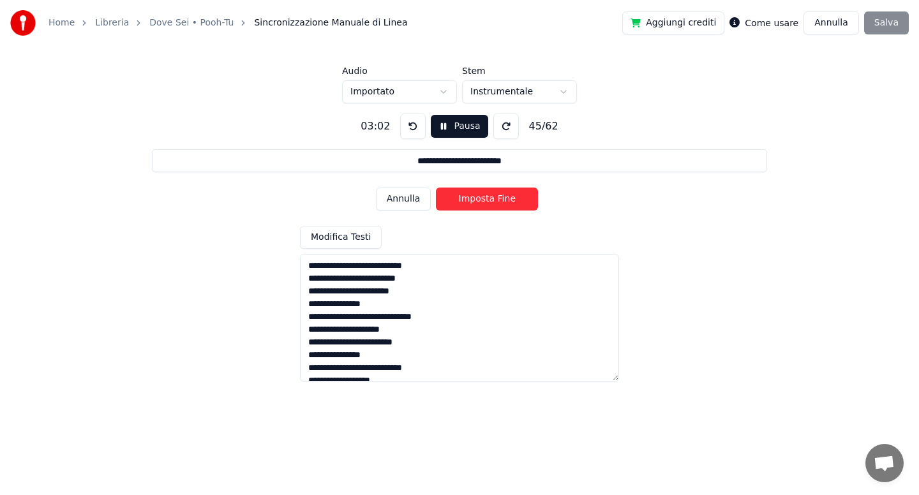
click at [474, 198] on button "Imposta Fine" at bounding box center [487, 199] width 102 height 23
click at [474, 198] on button "Imposta Inizio" at bounding box center [487, 199] width 102 height 23
click at [474, 198] on button "Imposta Fine" at bounding box center [487, 199] width 102 height 23
click at [474, 198] on button "Imposta Inizio" at bounding box center [487, 199] width 102 height 23
click at [474, 198] on button "Imposta Fine" at bounding box center [487, 199] width 102 height 23
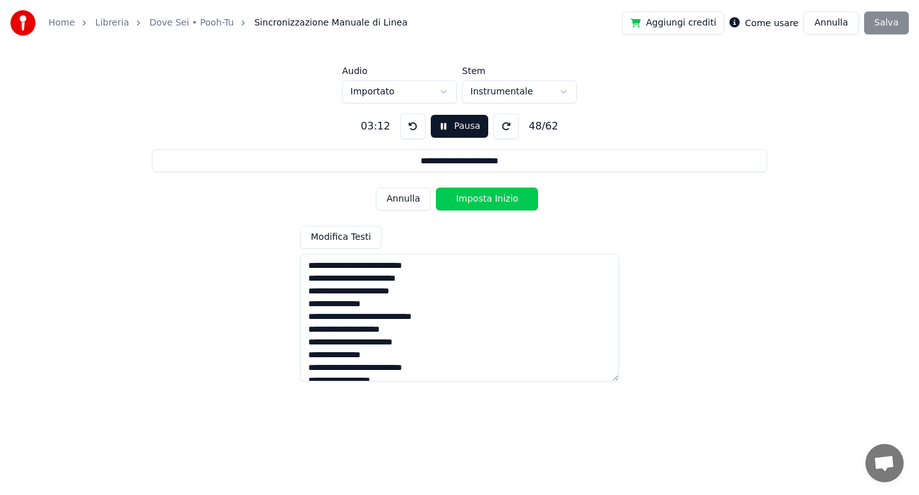
click at [474, 198] on button "Imposta Inizio" at bounding box center [487, 199] width 102 height 23
click at [474, 198] on button "Imposta Fine" at bounding box center [487, 199] width 102 height 23
click at [474, 198] on button "Imposta Inizio" at bounding box center [487, 199] width 102 height 23
click at [474, 198] on button "Imposta Fine" at bounding box center [487, 199] width 102 height 23
click at [474, 198] on button "Imposta Inizio" at bounding box center [487, 199] width 102 height 23
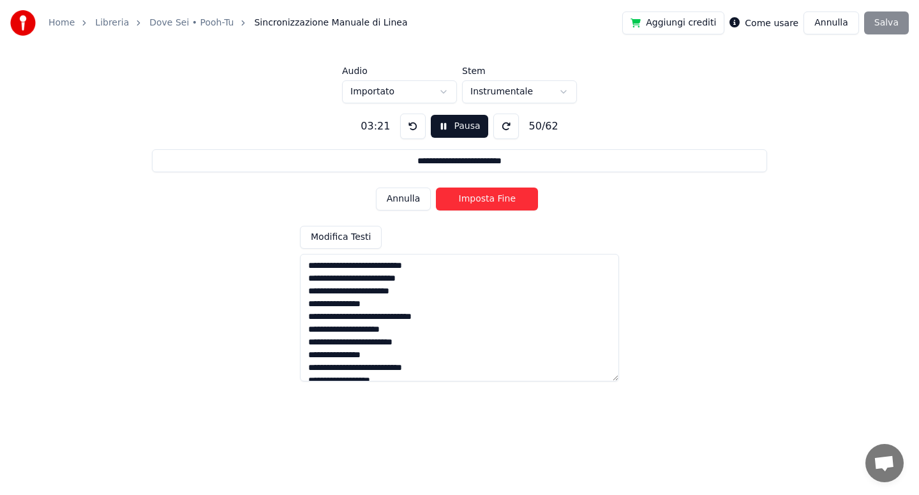
click at [474, 198] on button "Imposta Fine" at bounding box center [487, 199] width 102 height 23
click at [474, 198] on button "Imposta Inizio" at bounding box center [487, 199] width 102 height 23
click at [474, 198] on button "Imposta Fine" at bounding box center [487, 199] width 102 height 23
click at [474, 198] on button "Imposta Inizio" at bounding box center [487, 199] width 102 height 23
click at [474, 198] on button "Imposta Fine" at bounding box center [487, 199] width 102 height 23
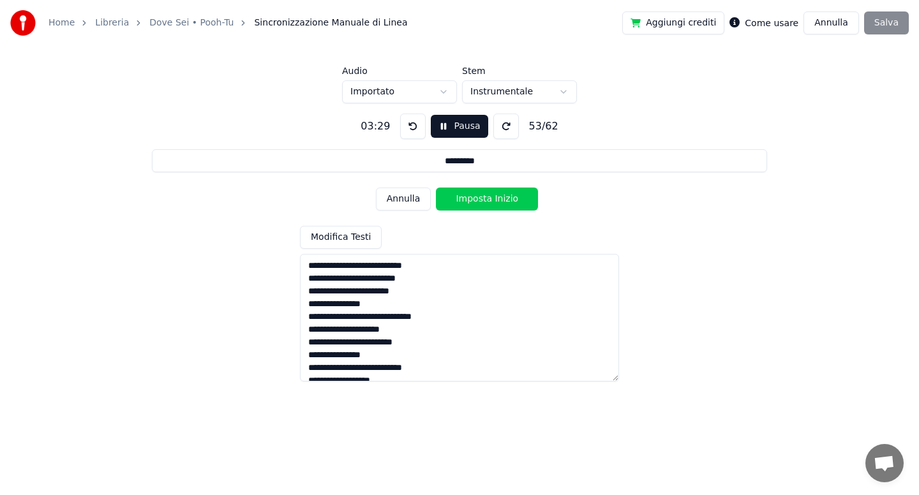
click at [474, 198] on button "Imposta Inizio" at bounding box center [487, 199] width 102 height 23
click at [474, 198] on button "Imposta Fine" at bounding box center [487, 199] width 102 height 23
click at [474, 198] on button "Imposta Inizio" at bounding box center [487, 199] width 102 height 23
click at [474, 198] on button "Imposta Fine" at bounding box center [487, 199] width 102 height 23
click at [474, 198] on button "Imposta Inizio" at bounding box center [487, 199] width 102 height 23
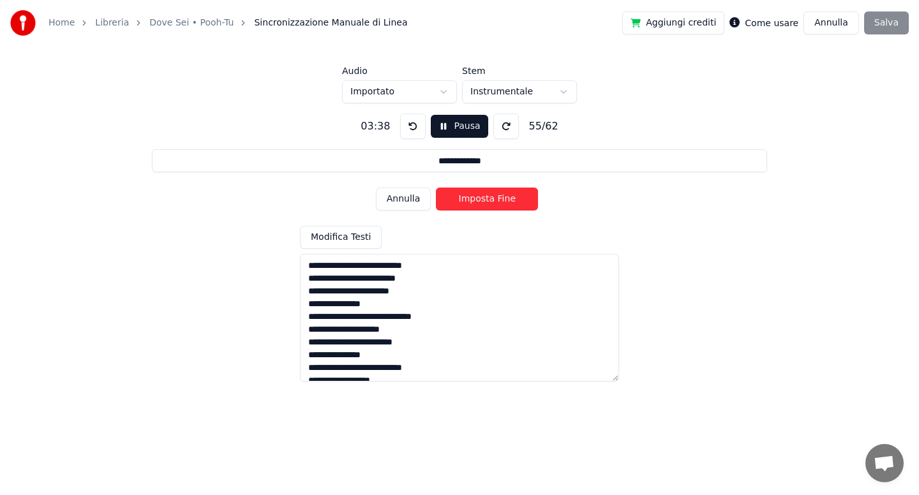
click at [474, 198] on button "Imposta Fine" at bounding box center [487, 199] width 102 height 23
click at [474, 198] on button "Imposta Inizio" at bounding box center [487, 199] width 102 height 23
click at [474, 198] on button "Imposta Fine" at bounding box center [487, 199] width 102 height 23
click at [474, 198] on button "Imposta Inizio" at bounding box center [487, 199] width 102 height 23
click at [474, 198] on button "Imposta Fine" at bounding box center [487, 199] width 102 height 23
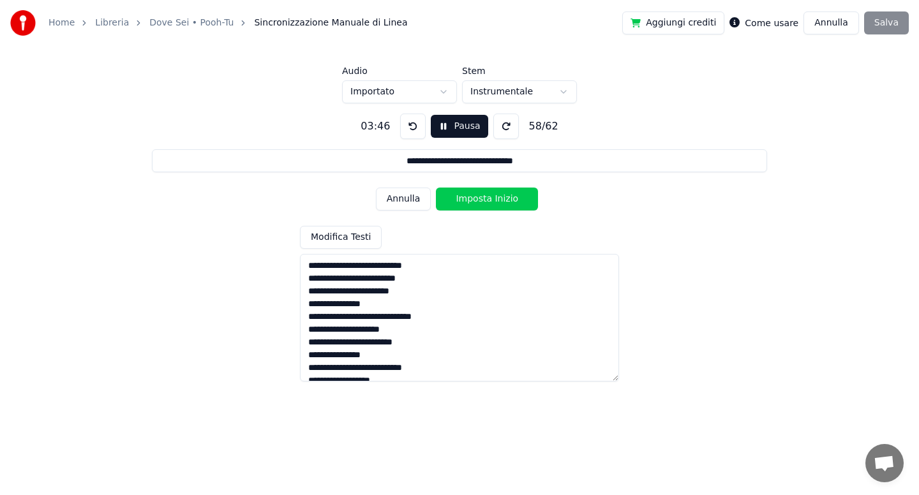
click at [474, 198] on button "Imposta Inizio" at bounding box center [487, 199] width 102 height 23
click at [474, 198] on button "Imposta Fine" at bounding box center [487, 199] width 102 height 23
click at [474, 198] on button "Imposta Inizio" at bounding box center [487, 199] width 102 height 23
click at [474, 198] on button "Imposta Fine" at bounding box center [487, 199] width 102 height 23
click at [474, 198] on button "Imposta Inizio" at bounding box center [487, 199] width 102 height 23
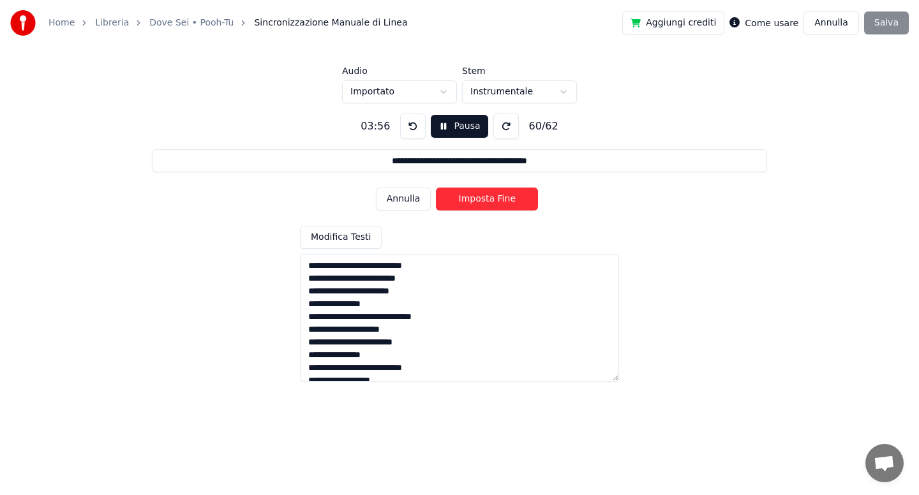
click at [474, 198] on button "Imposta Fine" at bounding box center [487, 199] width 102 height 23
click at [474, 198] on button "Imposta Inizio" at bounding box center [487, 199] width 102 height 23
click at [474, 198] on button "Imposta Fine" at bounding box center [487, 199] width 102 height 23
type input "**********"
click at [474, 198] on button "Imposta Inizio" at bounding box center [487, 199] width 102 height 23
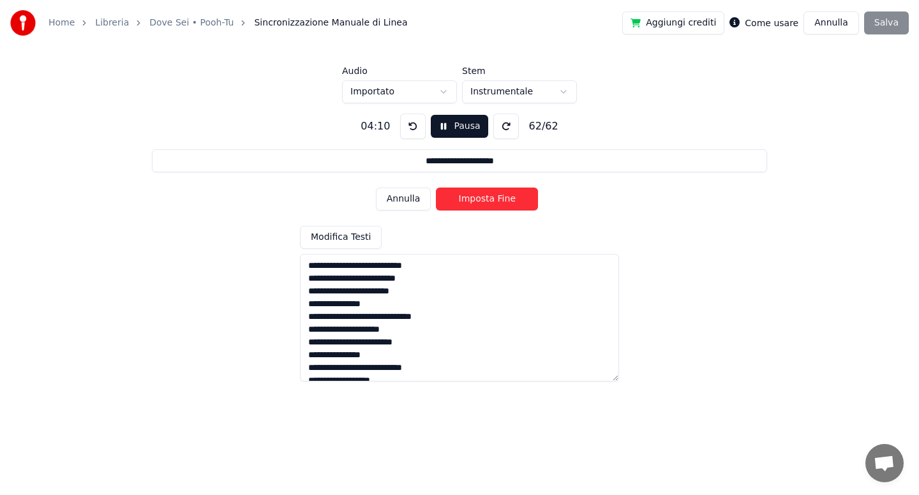
click at [474, 198] on button "Imposta Fine" at bounding box center [487, 199] width 102 height 23
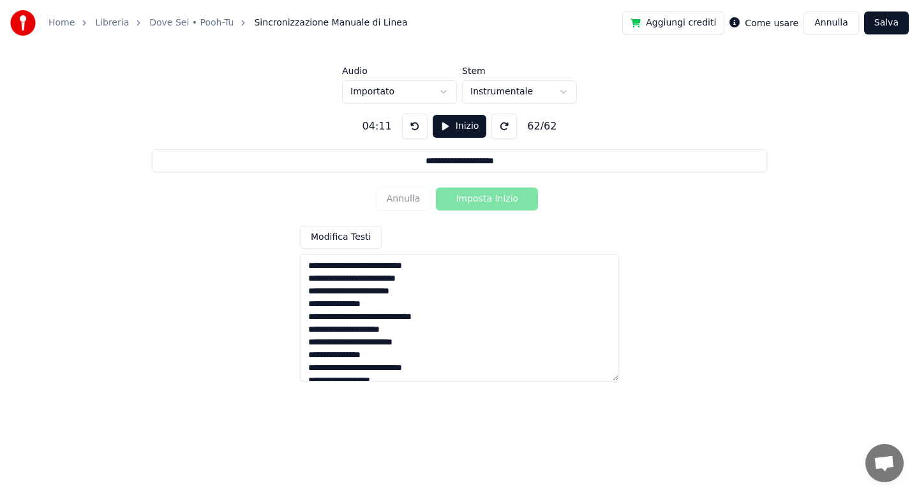
click at [880, 29] on button "Salva" at bounding box center [886, 22] width 45 height 23
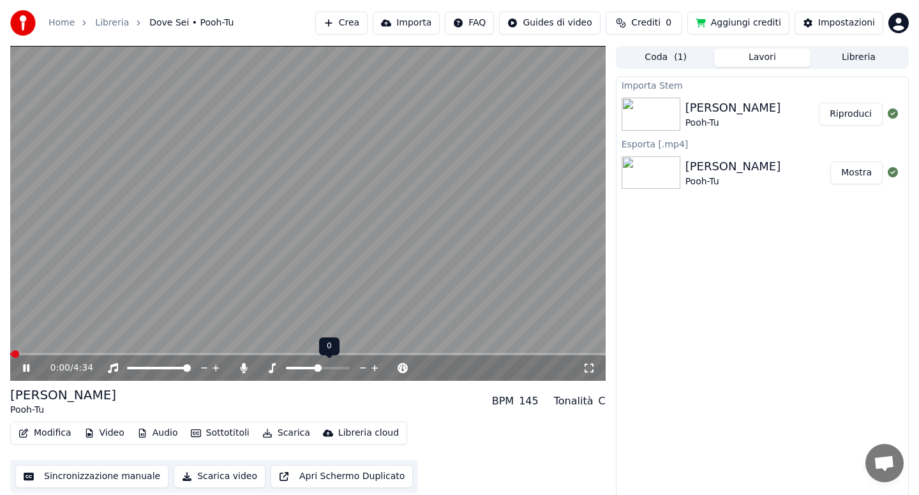
click at [316, 368] on span at bounding box center [318, 369] width 8 height 8
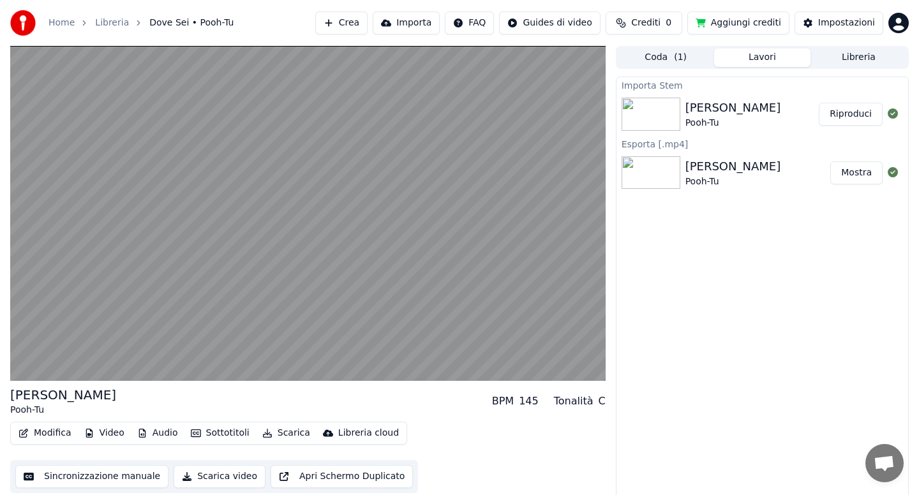
click at [155, 437] on button "Audio" at bounding box center [157, 434] width 51 height 18
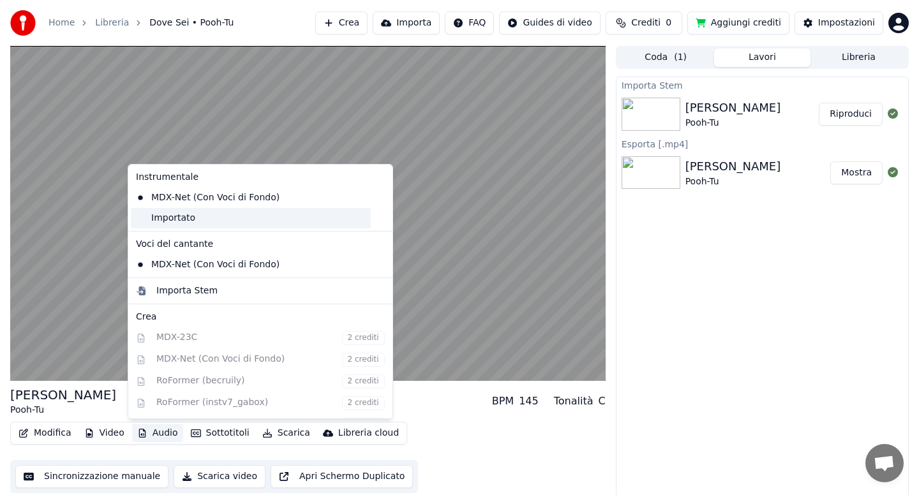
click at [178, 225] on div "Importato" at bounding box center [251, 218] width 240 height 20
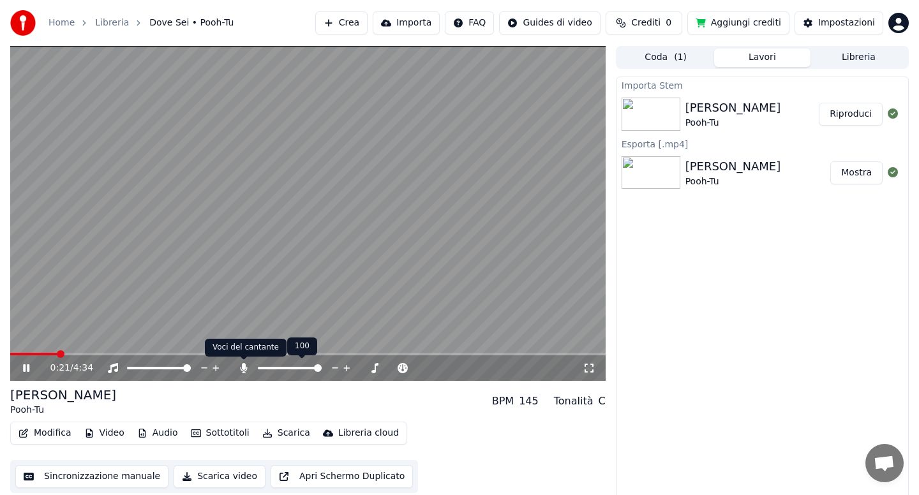
click at [241, 371] on icon at bounding box center [243, 368] width 7 height 10
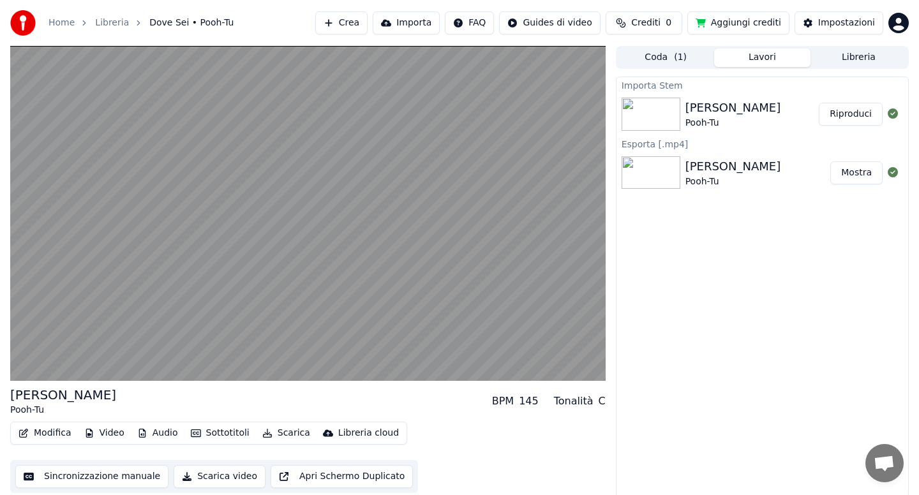
click at [47, 440] on button "Modifica" at bounding box center [44, 434] width 63 height 18
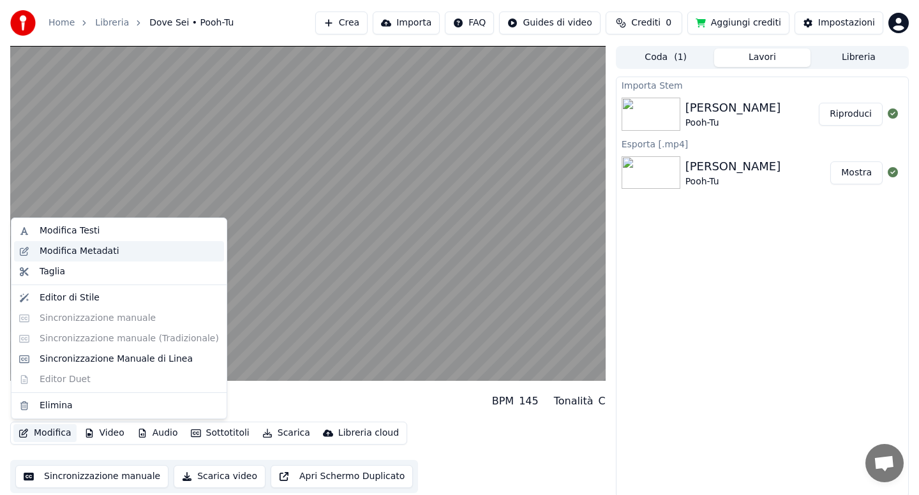
click at [103, 250] on div "Modifica Metadati" at bounding box center [80, 251] width 80 height 13
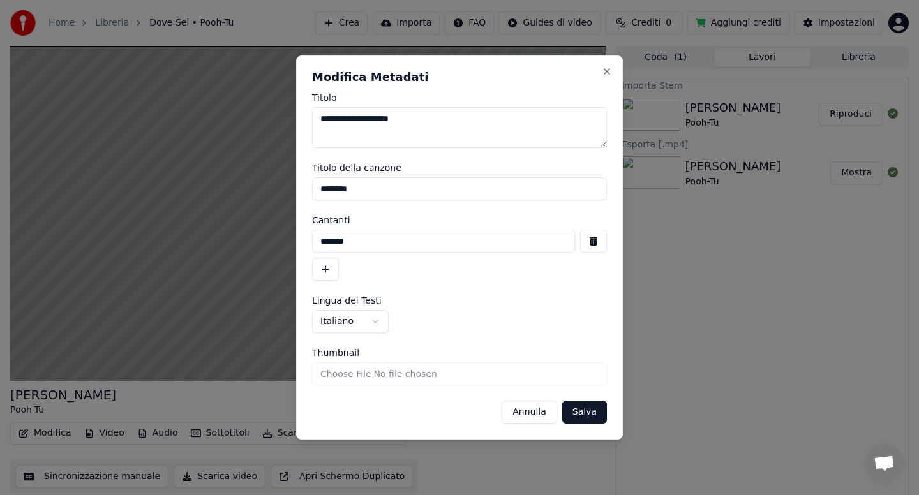
click at [428, 123] on textarea "**********" at bounding box center [459, 127] width 295 height 41
type textarea "**********"
click at [577, 413] on button "Salva" at bounding box center [584, 412] width 45 height 23
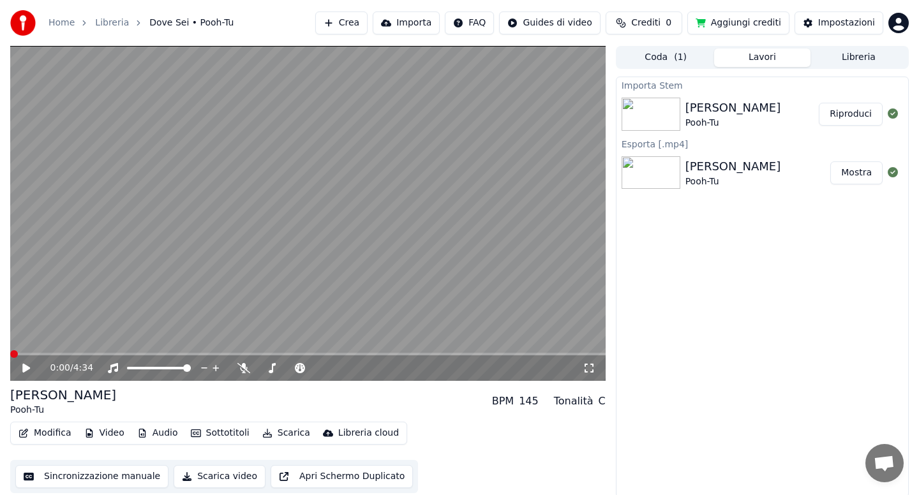
click at [167, 434] on button "Audio" at bounding box center [157, 434] width 51 height 18
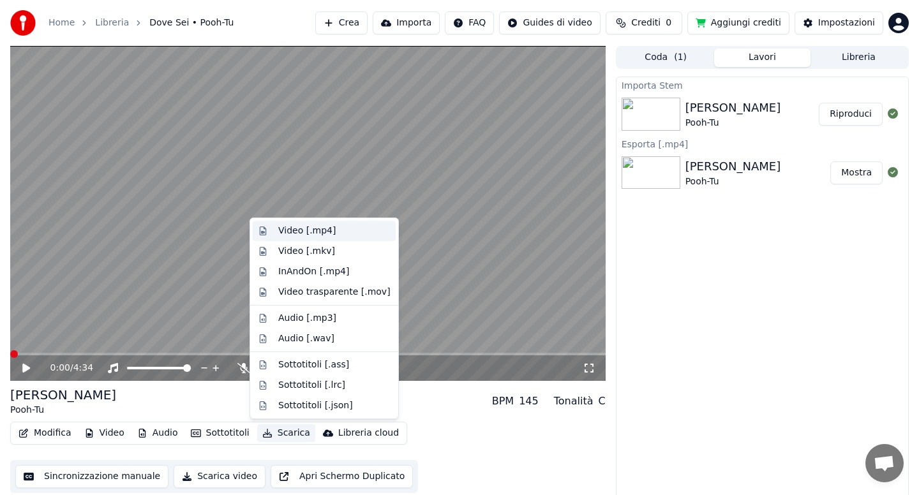
click at [293, 233] on div "Video [.mp4]" at bounding box center [306, 231] width 57 height 13
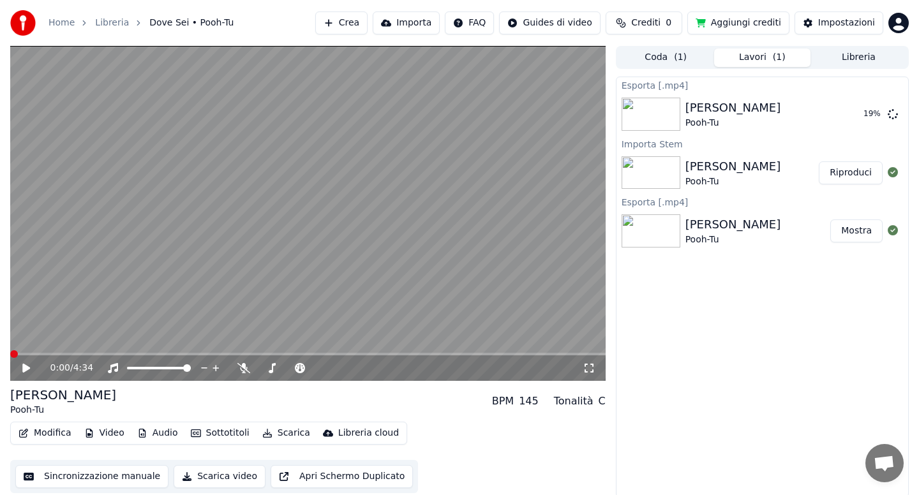
click at [854, 61] on button "Libreria" at bounding box center [859, 58] width 96 height 19
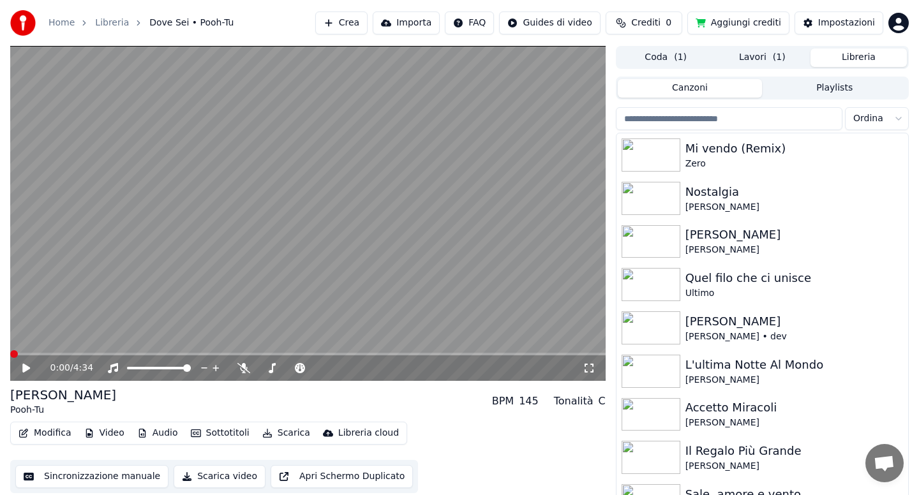
click at [692, 116] on input "search" at bounding box center [729, 118] width 227 height 23
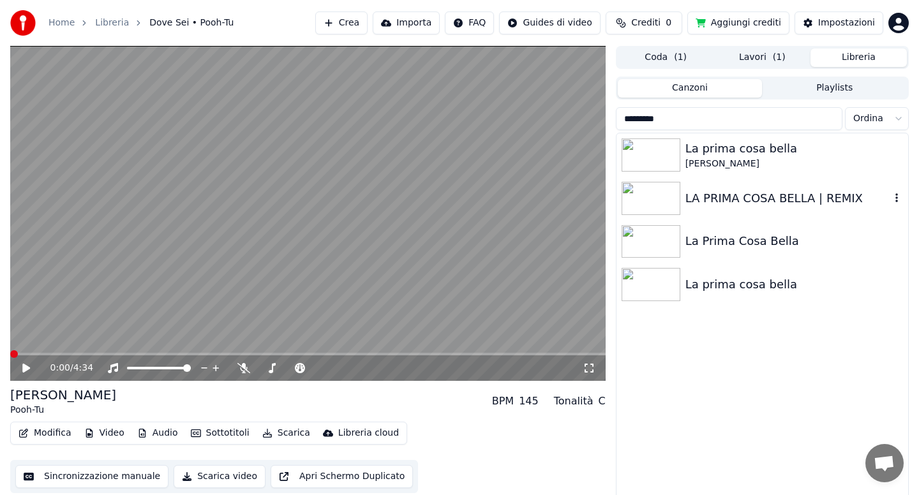
type input "********"
click at [743, 207] on div "LA PRIMA COSA BELLA | REMIX" at bounding box center [763, 198] width 292 height 43
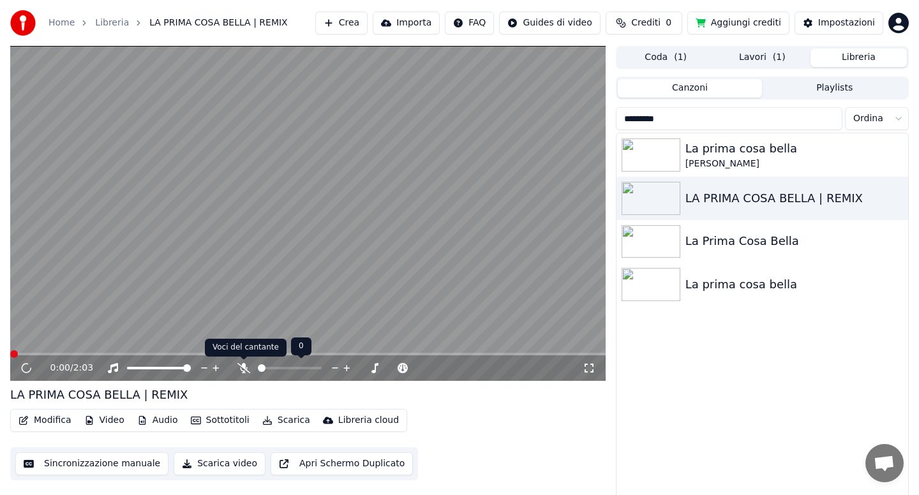
click at [240, 369] on icon at bounding box center [243, 368] width 13 height 10
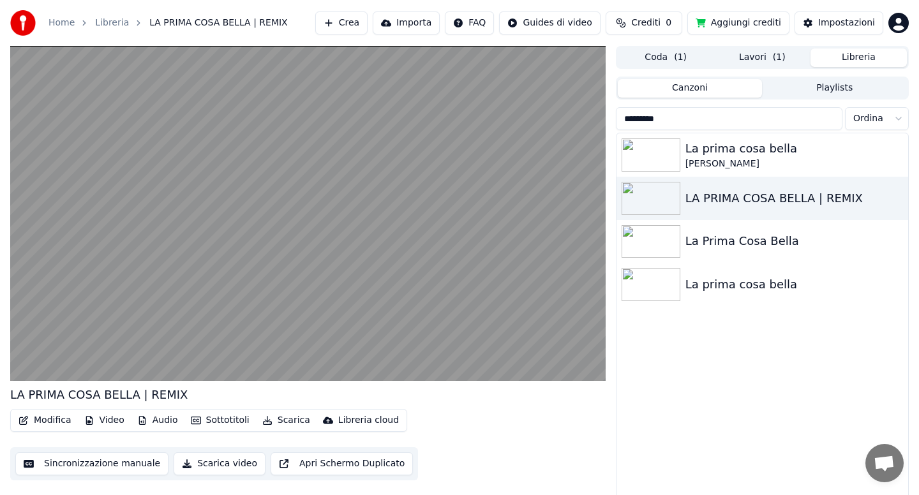
click at [278, 423] on button "Scarica" at bounding box center [286, 421] width 58 height 18
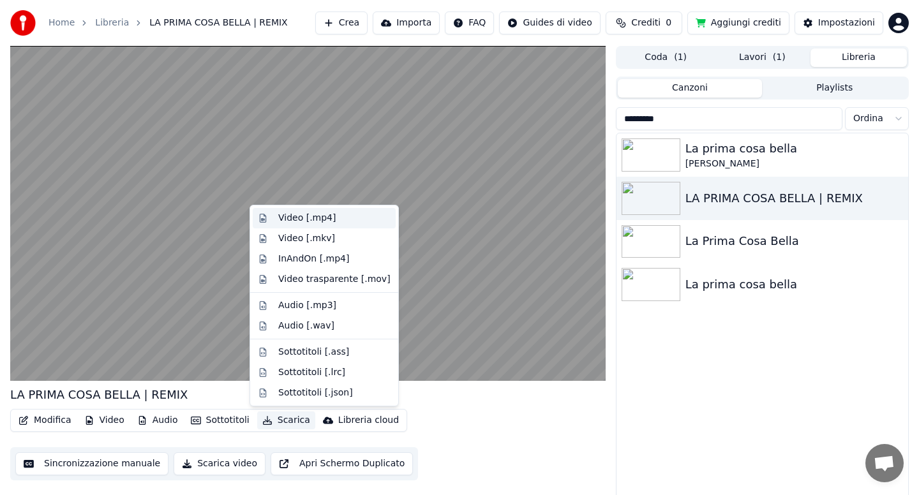
click at [307, 218] on div "Video [.mp4]" at bounding box center [306, 218] width 57 height 13
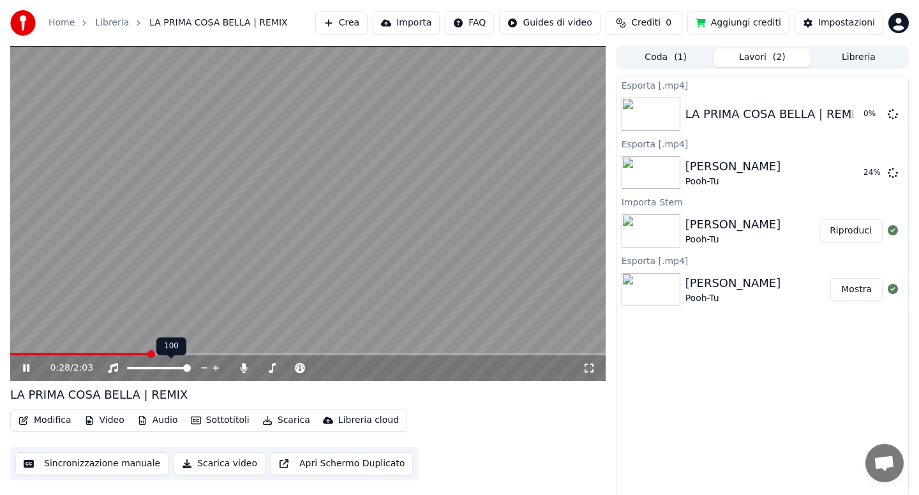
click at [155, 419] on button "Audio" at bounding box center [157, 421] width 51 height 18
click at [107, 285] on video at bounding box center [308, 213] width 596 height 335
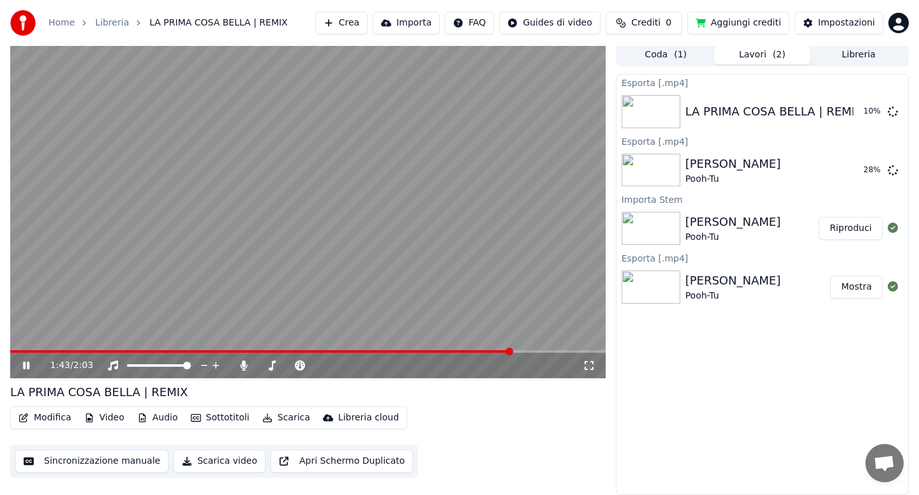
click at [22, 367] on icon at bounding box center [35, 366] width 30 height 10
